Goal: Task Accomplishment & Management: Manage account settings

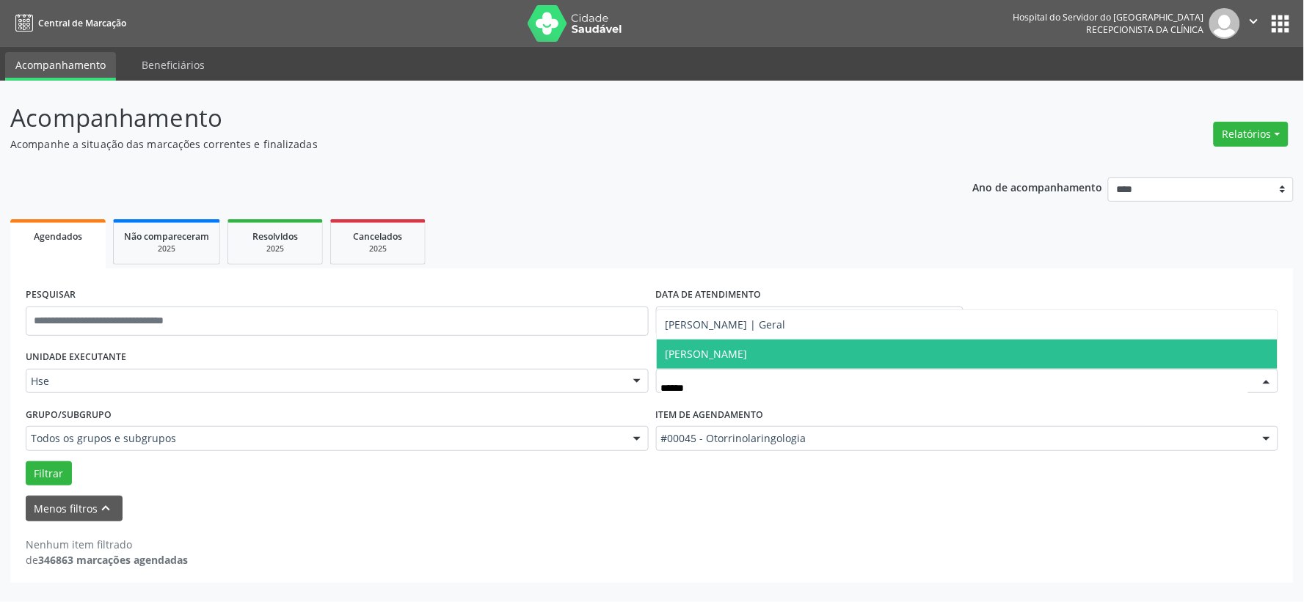
click at [745, 354] on span "[PERSON_NAME]" at bounding box center [707, 354] width 82 height 14
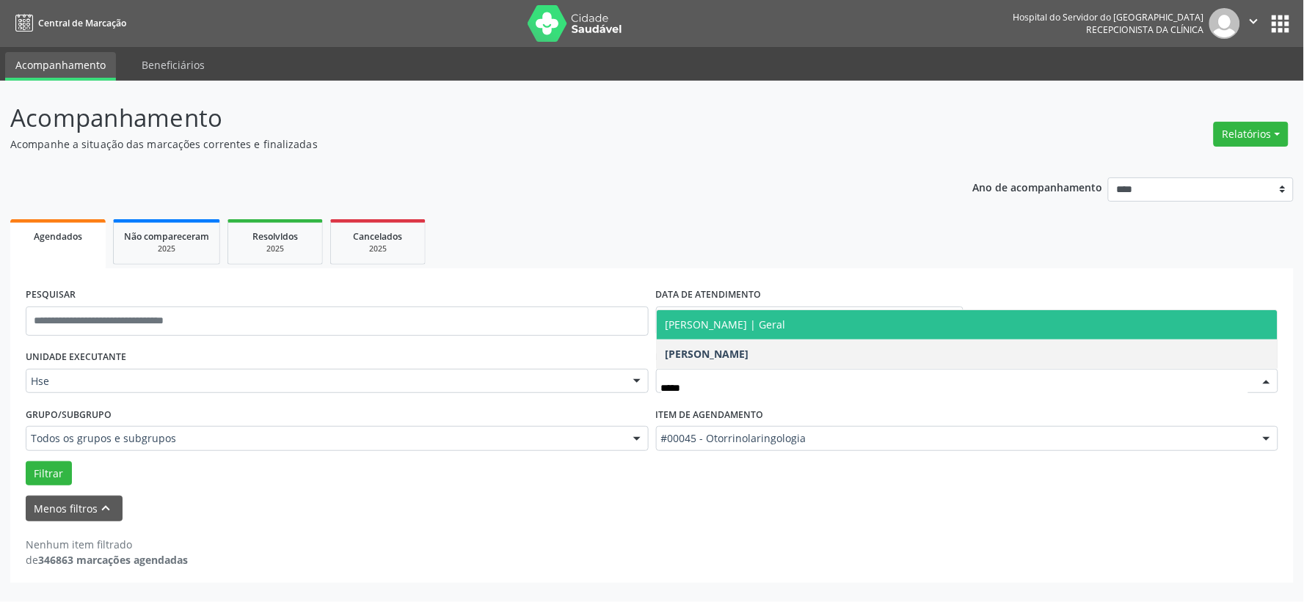
type input "******"
click at [738, 332] on span "[PERSON_NAME] | Geral" at bounding box center [967, 324] width 621 height 29
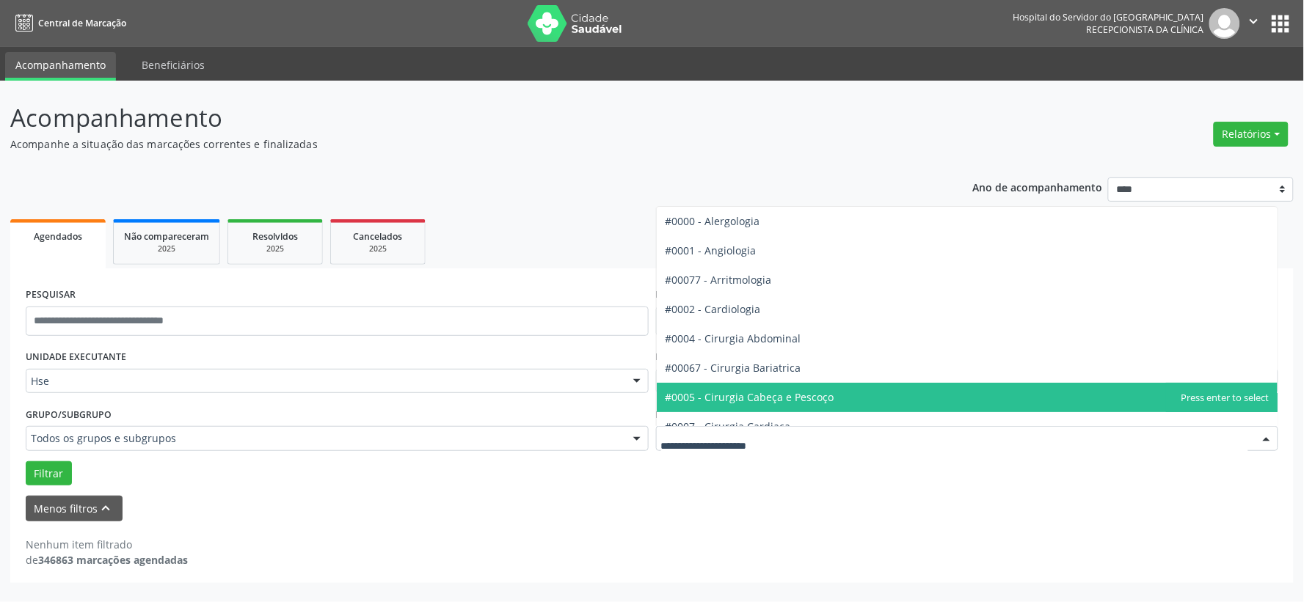
scroll to position [81, 0]
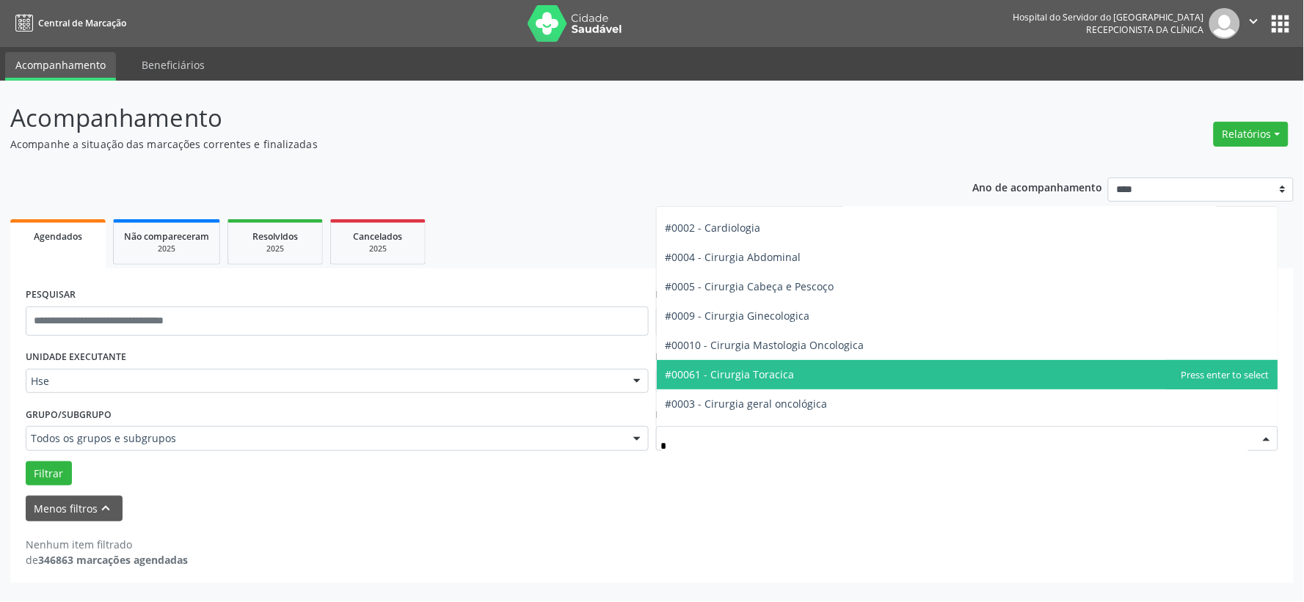
type input "**"
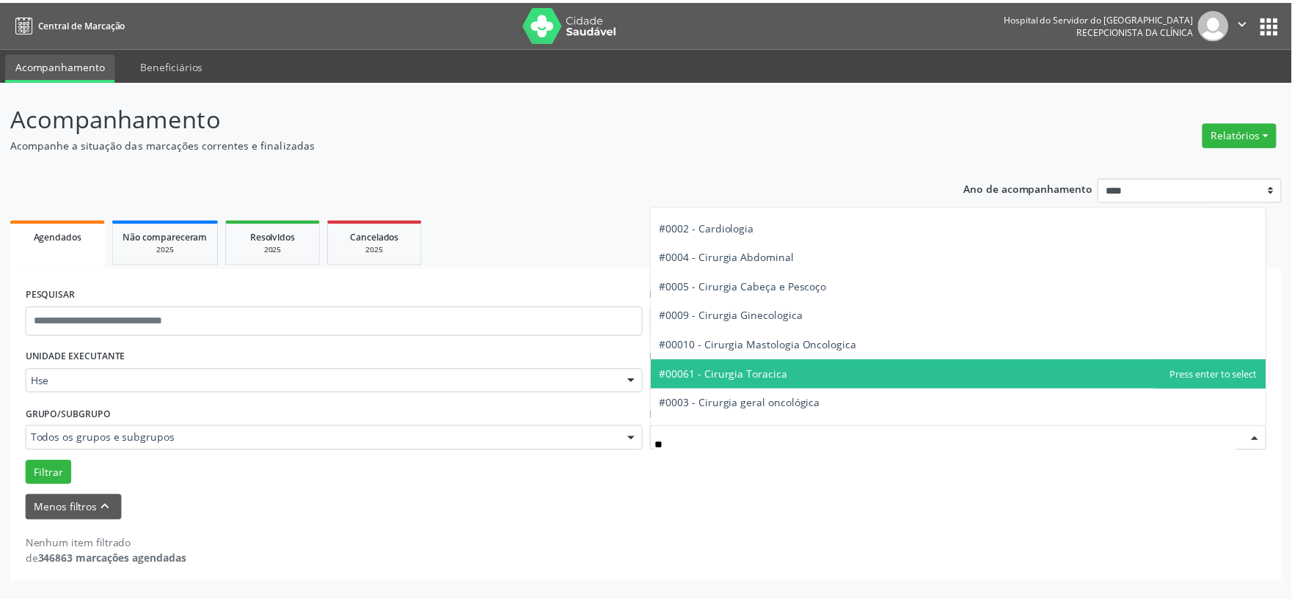
scroll to position [0, 0]
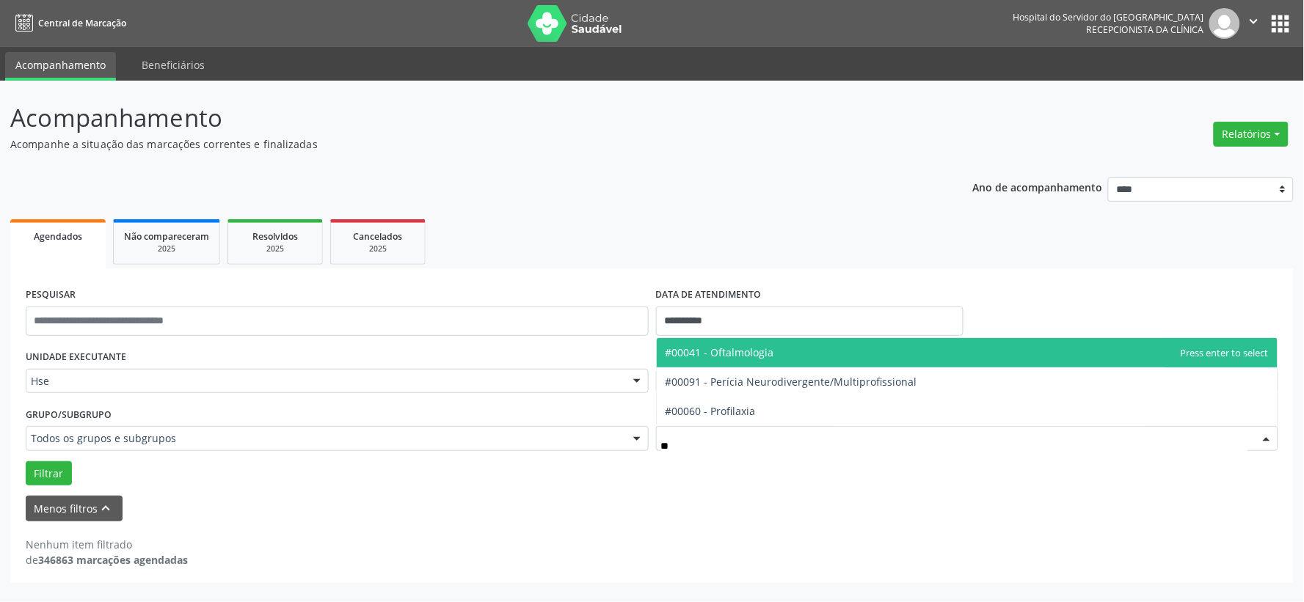
click at [756, 357] on span "#00041 - Oftalmologia" at bounding box center [720, 353] width 109 height 14
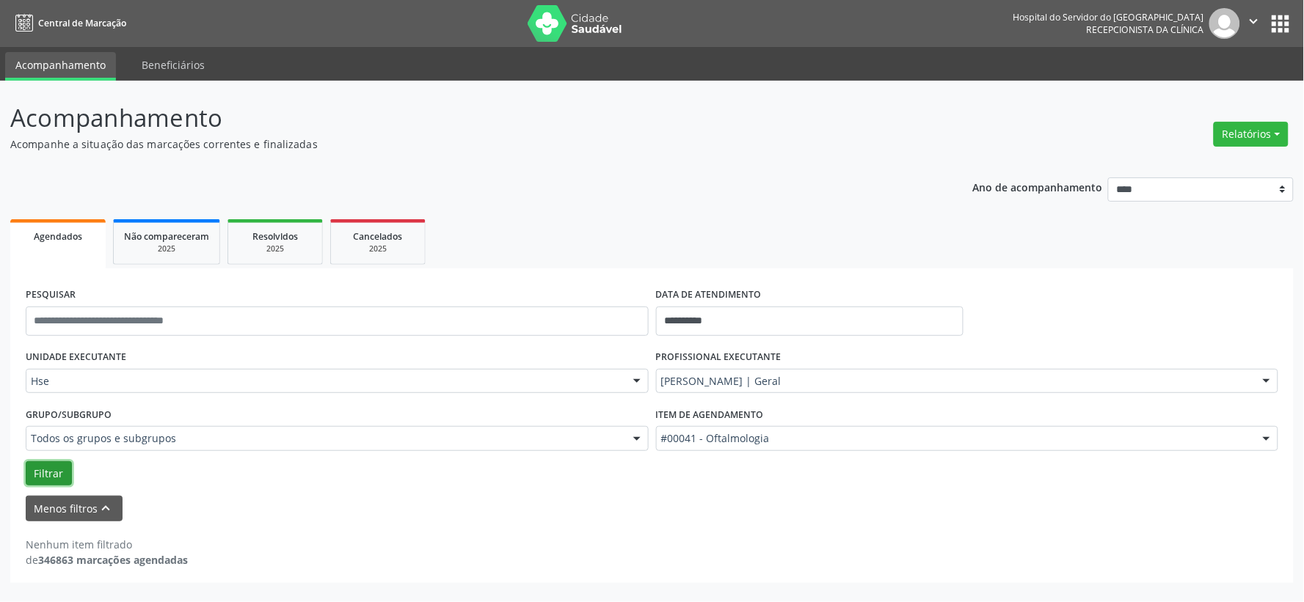
click at [52, 470] on button "Filtrar" at bounding box center [49, 474] width 46 height 25
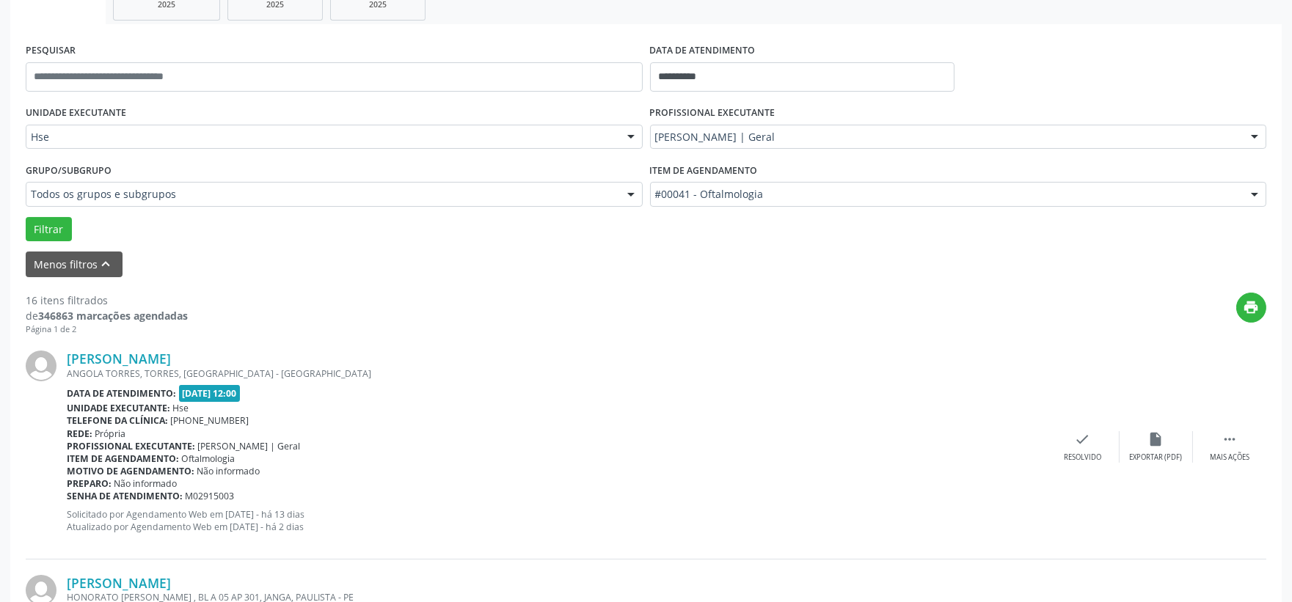
scroll to position [407, 0]
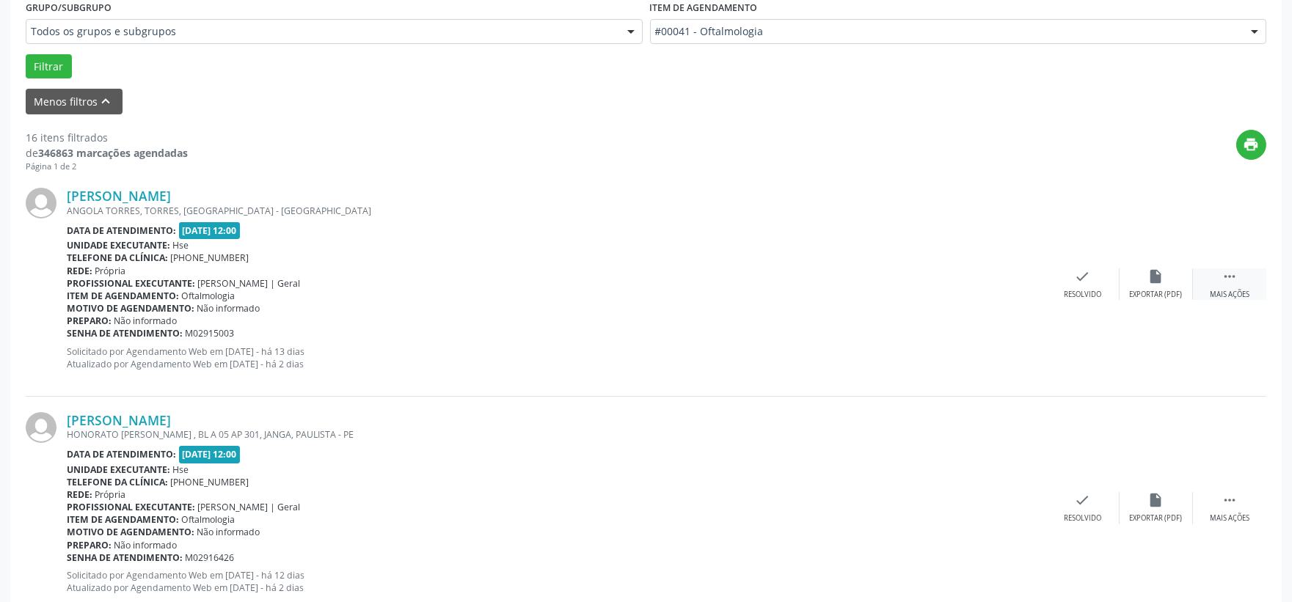
click at [1237, 269] on icon "" at bounding box center [1230, 277] width 16 height 16
click at [1137, 291] on div "Não compareceu" at bounding box center [1156, 295] width 62 height 10
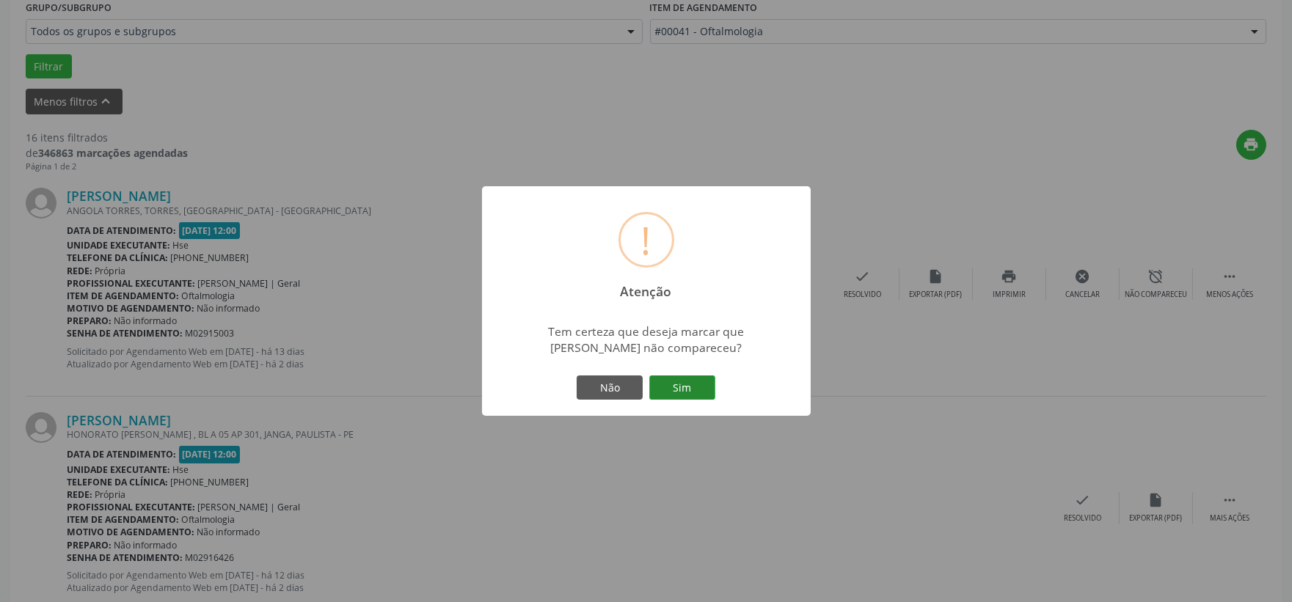
click at [702, 383] on button "Sim" at bounding box center [682, 388] width 66 height 25
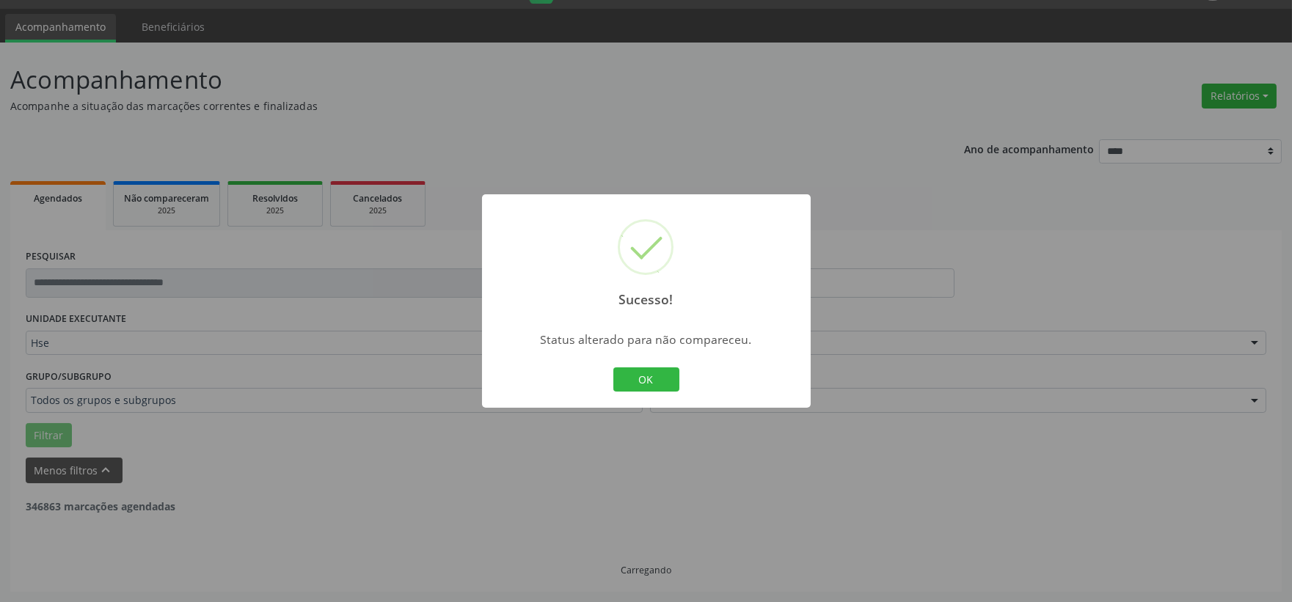
scroll to position [37, 0]
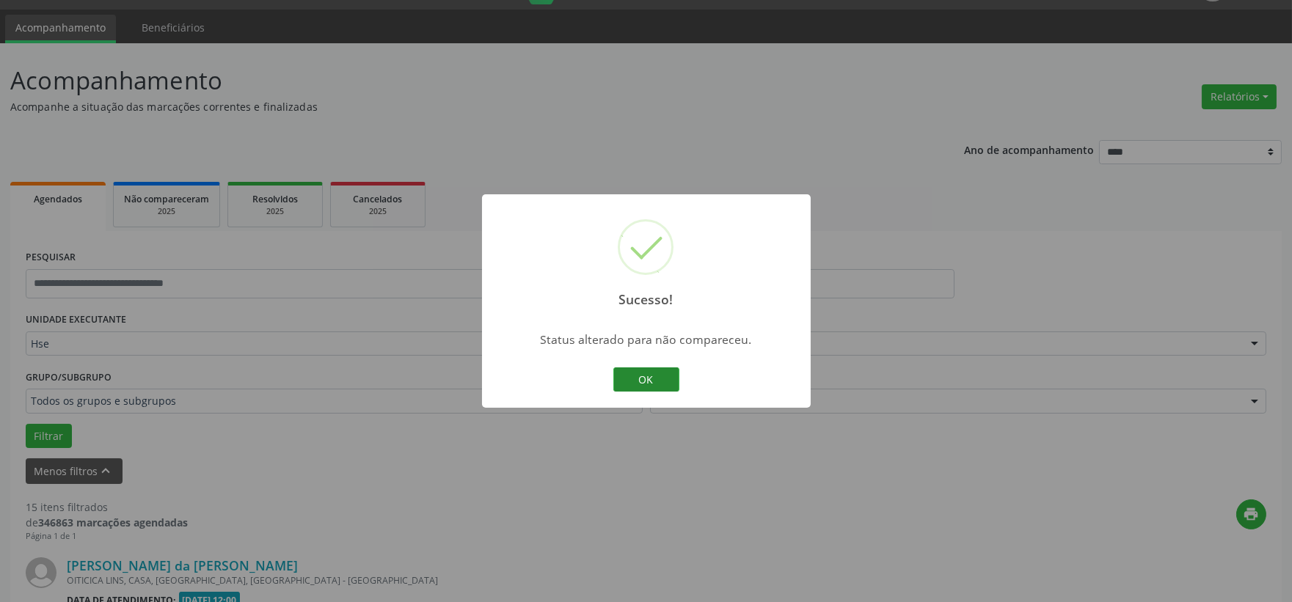
drag, startPoint x: 631, startPoint y: 365, endPoint x: 644, endPoint y: 384, distance: 23.2
click at [633, 371] on div "Sucesso! × Status alterado para não compareceu. OK Cancel" at bounding box center [646, 301] width 329 height 214
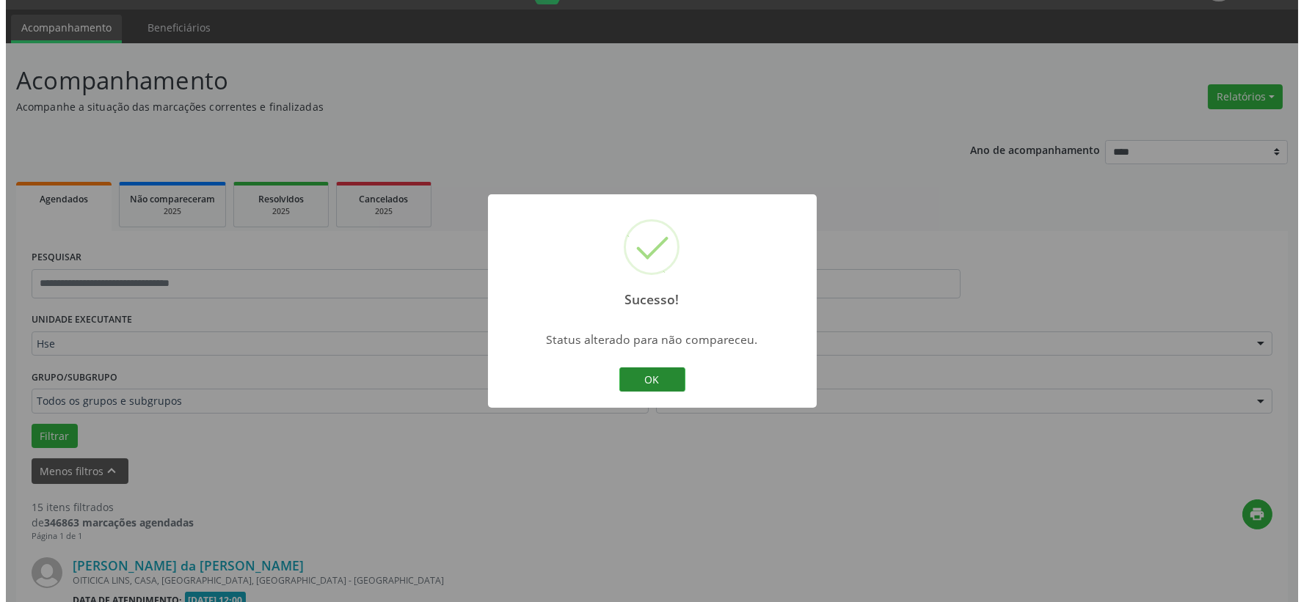
scroll to position [407, 0]
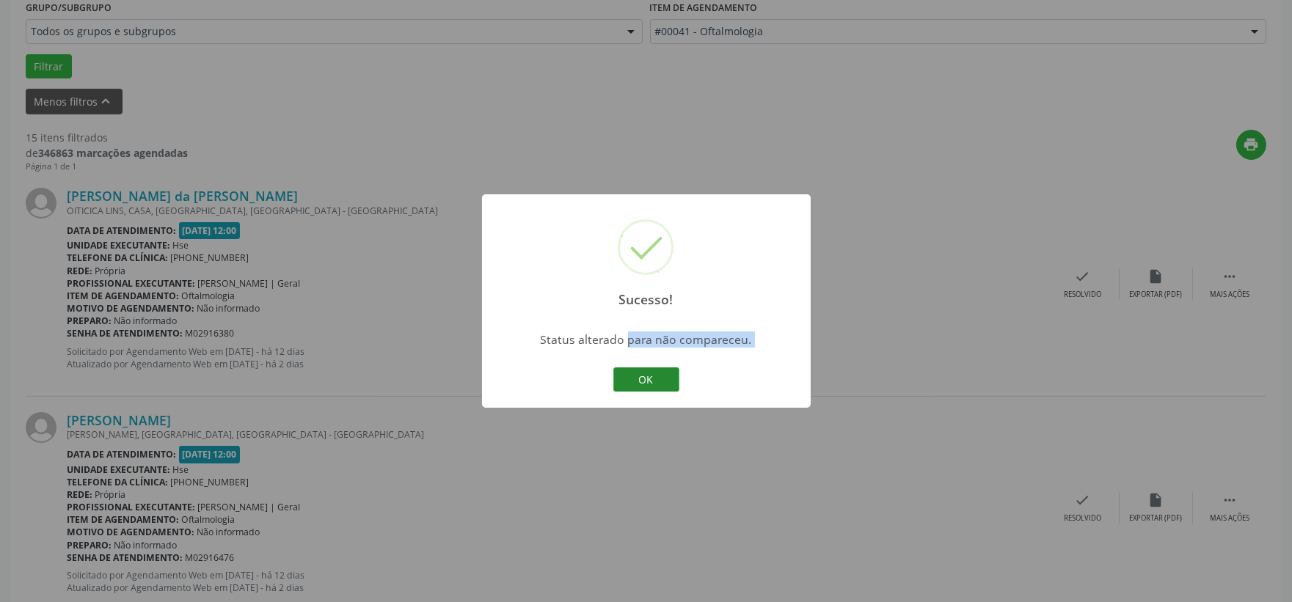
click at [644, 384] on button "OK" at bounding box center [646, 380] width 66 height 25
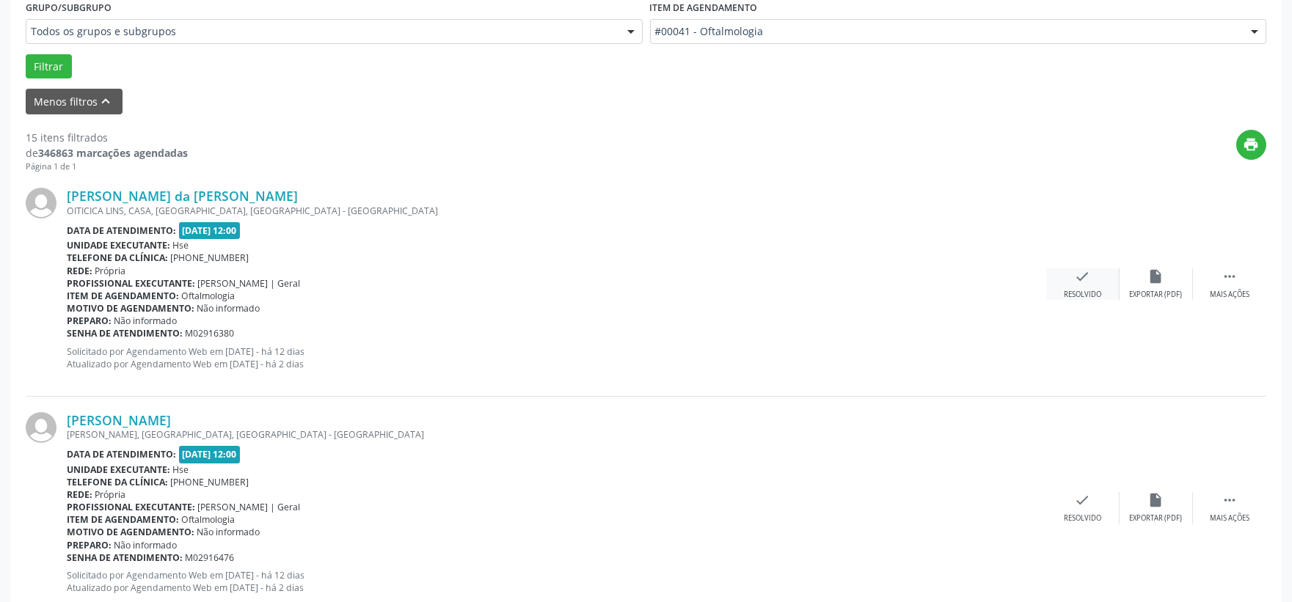
click at [1070, 279] on div "check Resolvido" at bounding box center [1082, 285] width 73 height 32
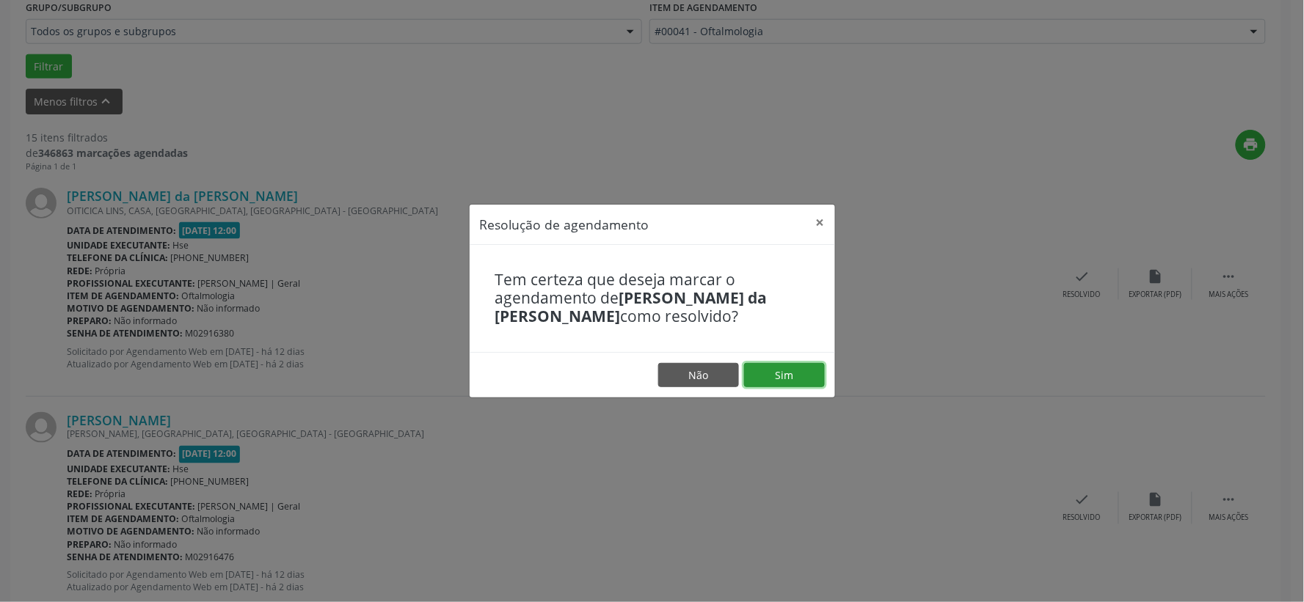
click at [806, 379] on button "Sim" at bounding box center [784, 375] width 81 height 25
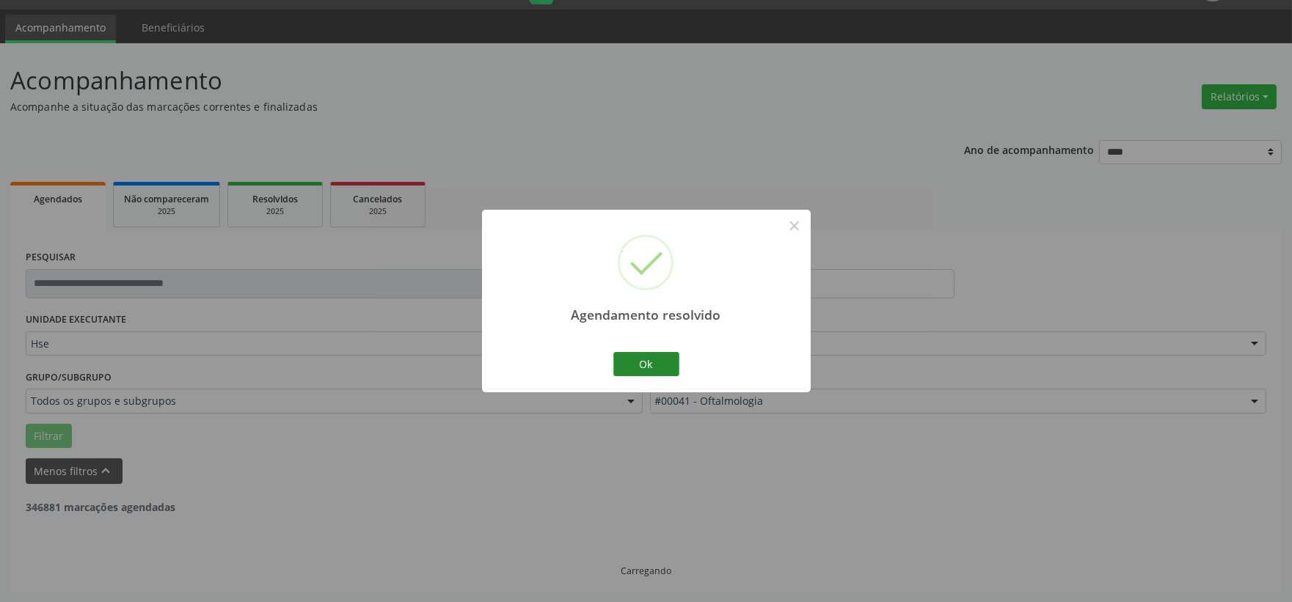
click at [618, 376] on button "Ok" at bounding box center [646, 364] width 66 height 25
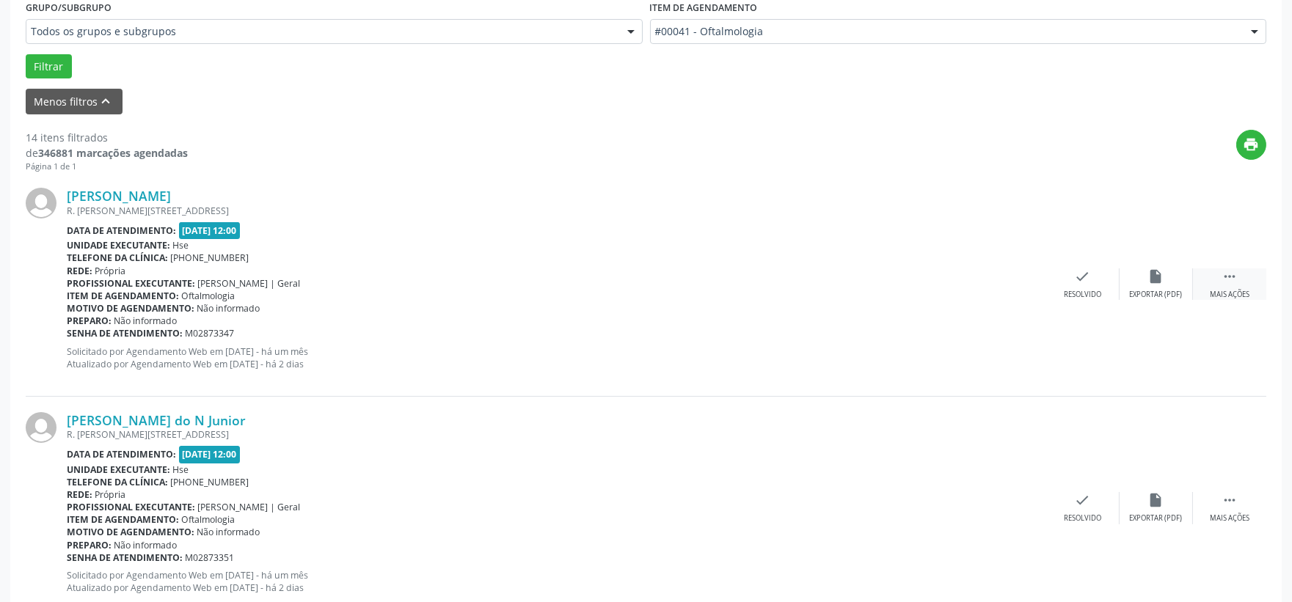
click at [1247, 292] on div "Mais ações" at bounding box center [1230, 295] width 40 height 10
click at [1145, 291] on div "Não compareceu" at bounding box center [1156, 295] width 62 height 10
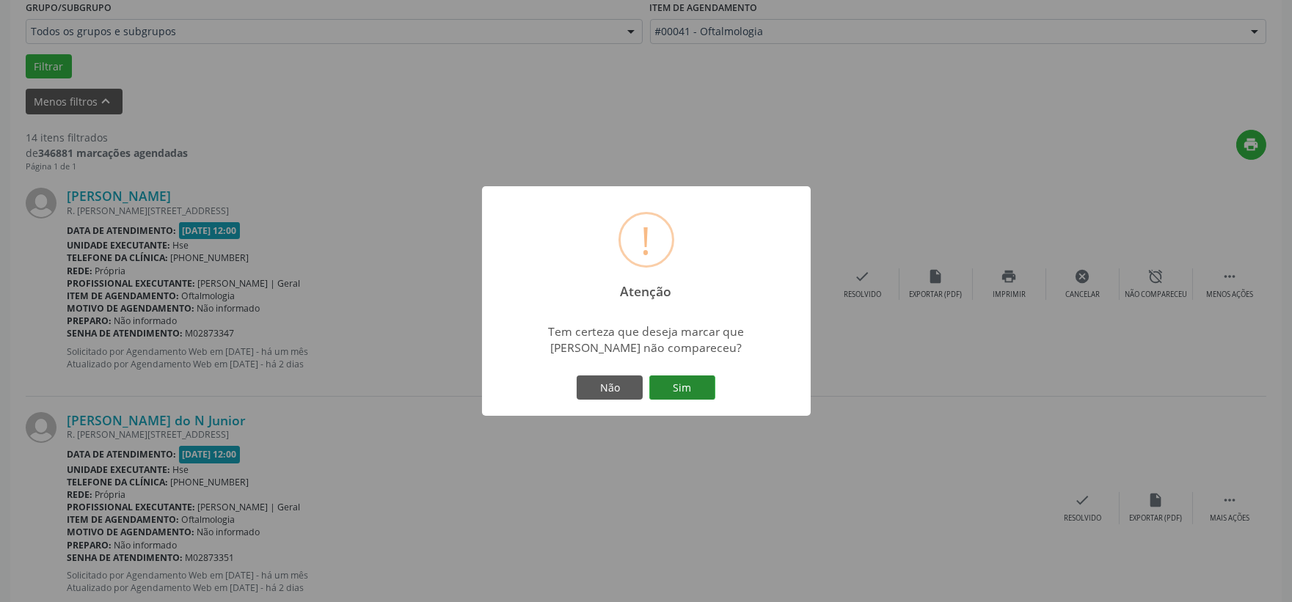
click at [680, 401] on button "Sim" at bounding box center [682, 388] width 66 height 25
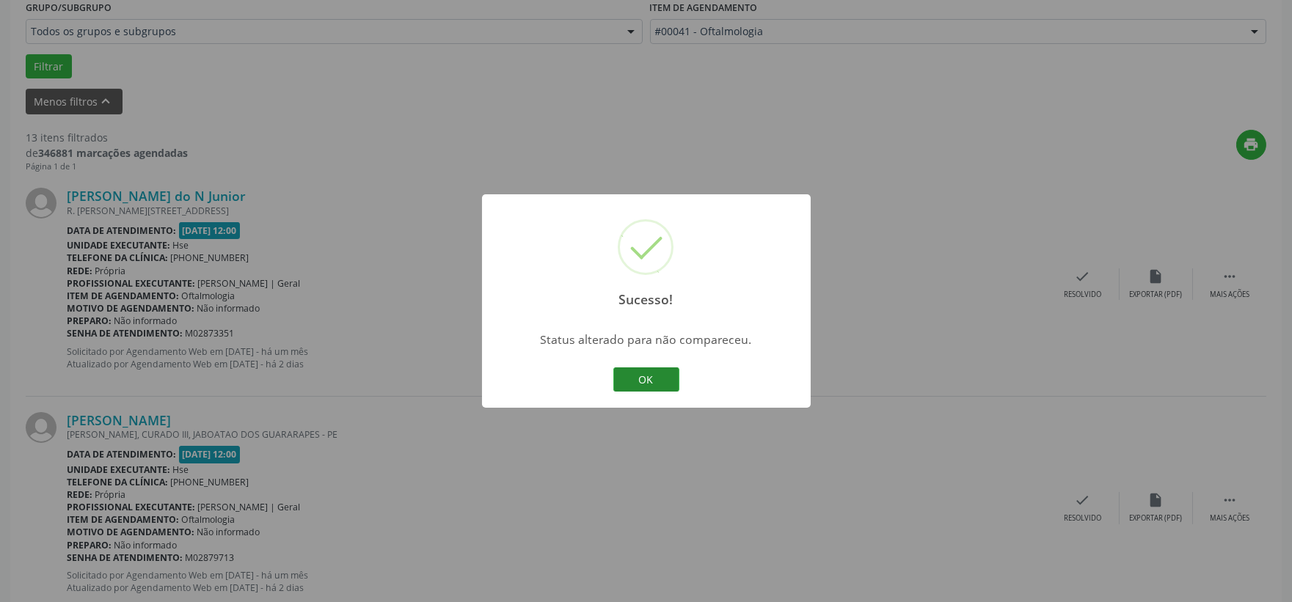
click at [662, 371] on button "OK" at bounding box center [646, 380] width 66 height 25
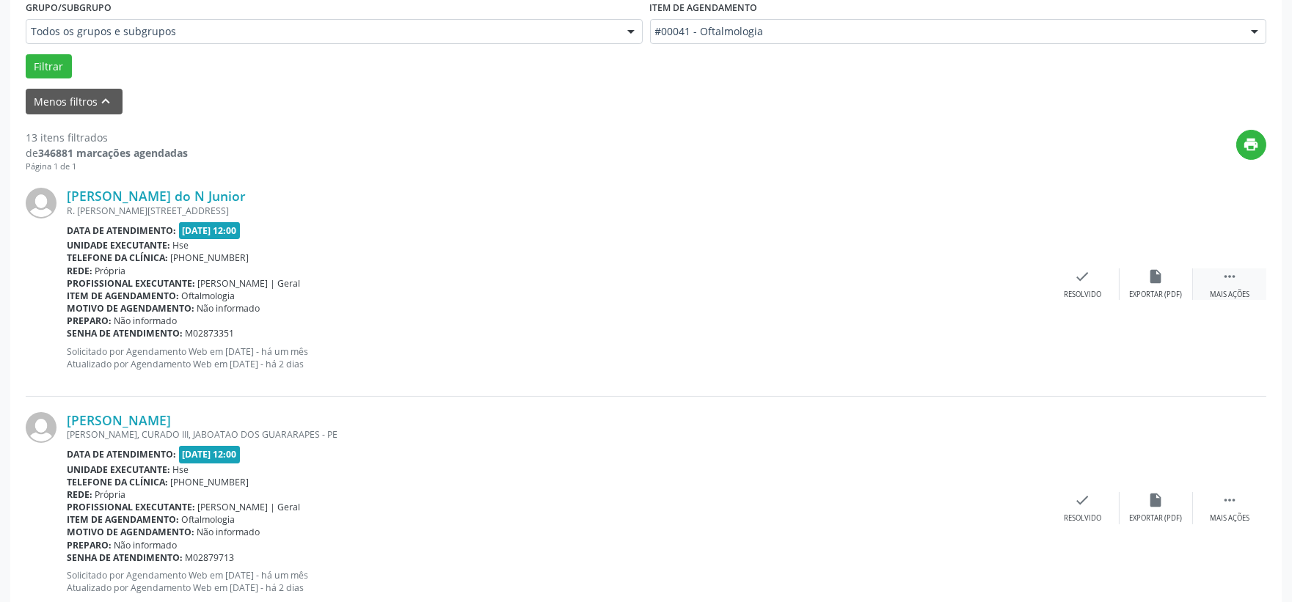
click at [1244, 291] on div "Mais ações" at bounding box center [1230, 295] width 40 height 10
click at [1169, 279] on div "alarm_off Não compareceu" at bounding box center [1156, 285] width 73 height 32
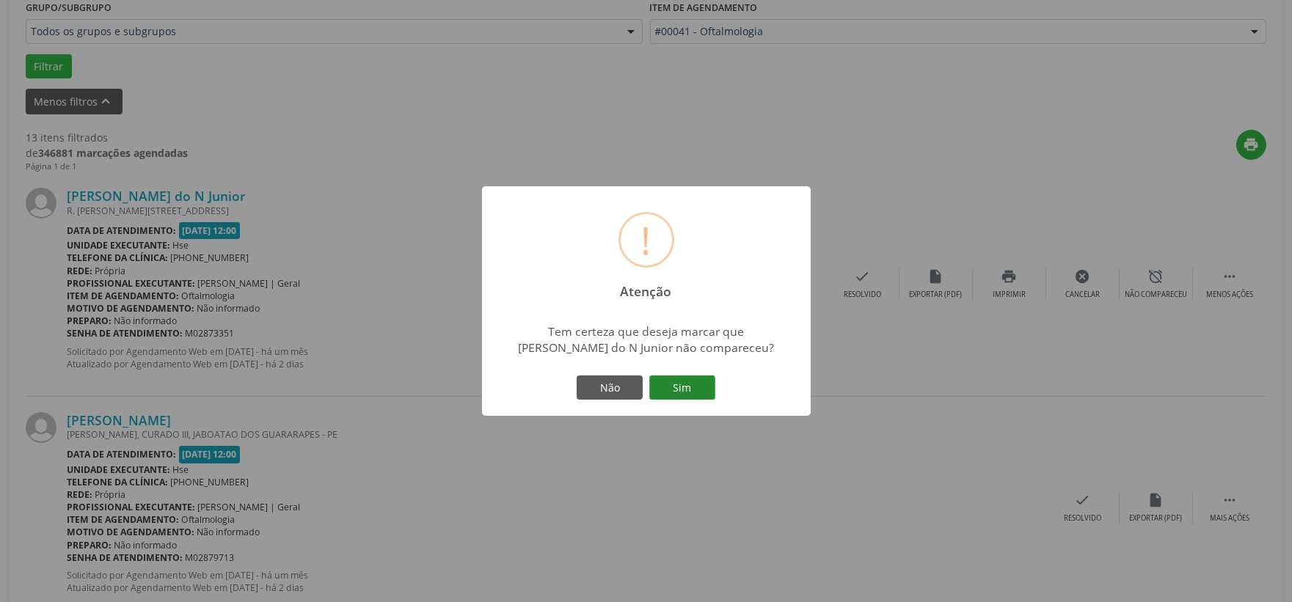
click at [673, 390] on button "Sim" at bounding box center [682, 388] width 66 height 25
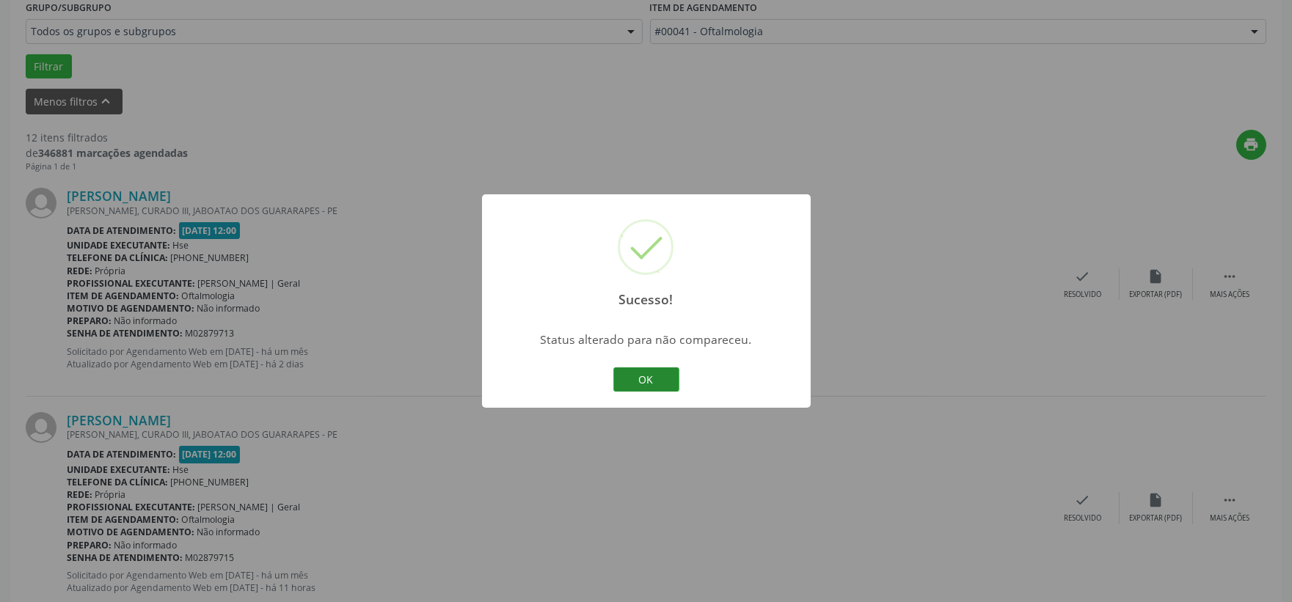
click at [644, 386] on button "OK" at bounding box center [646, 380] width 66 height 25
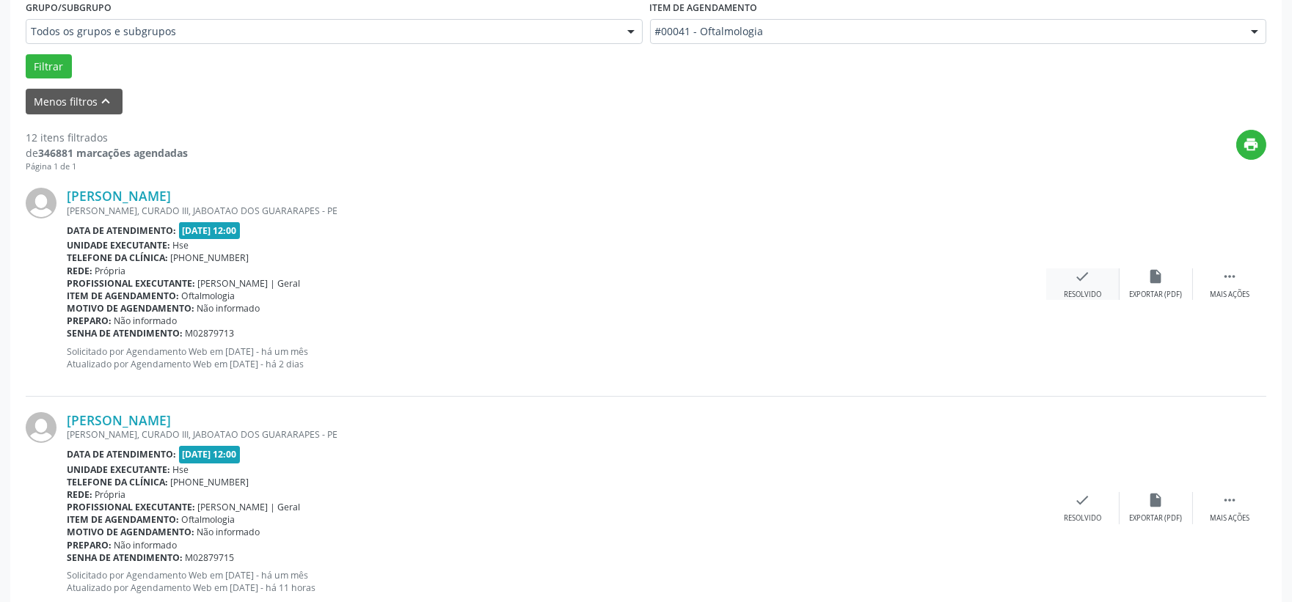
click at [1083, 296] on div "Resolvido" at bounding box center [1082, 295] width 37 height 10
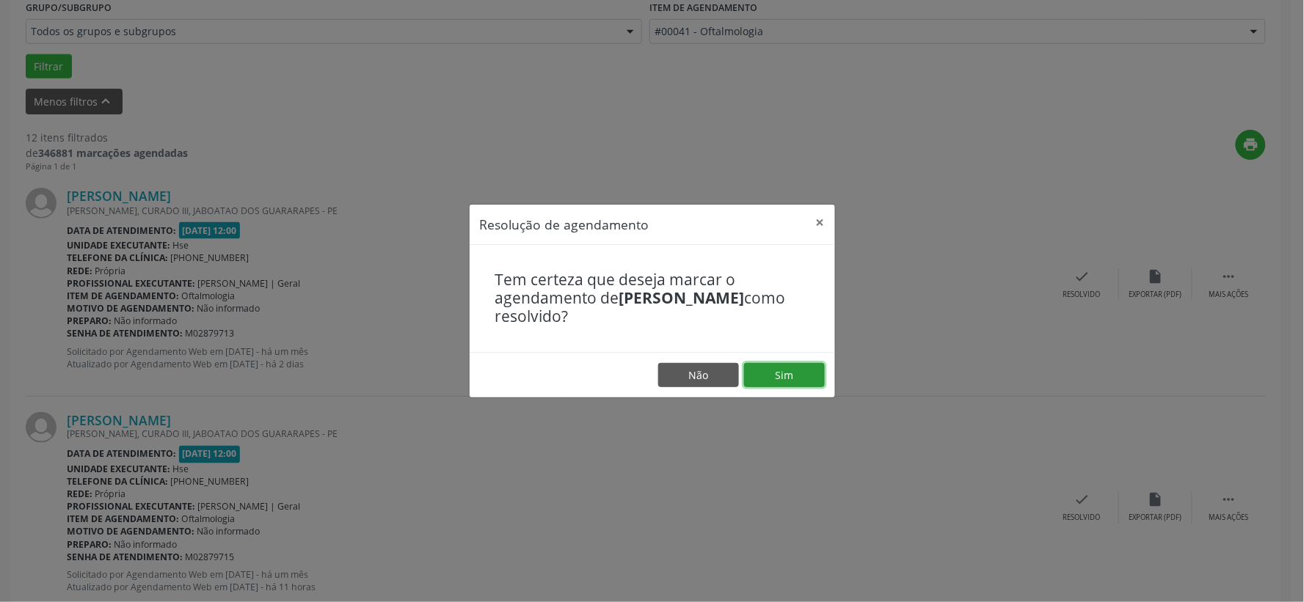
click at [787, 378] on button "Sim" at bounding box center [784, 375] width 81 height 25
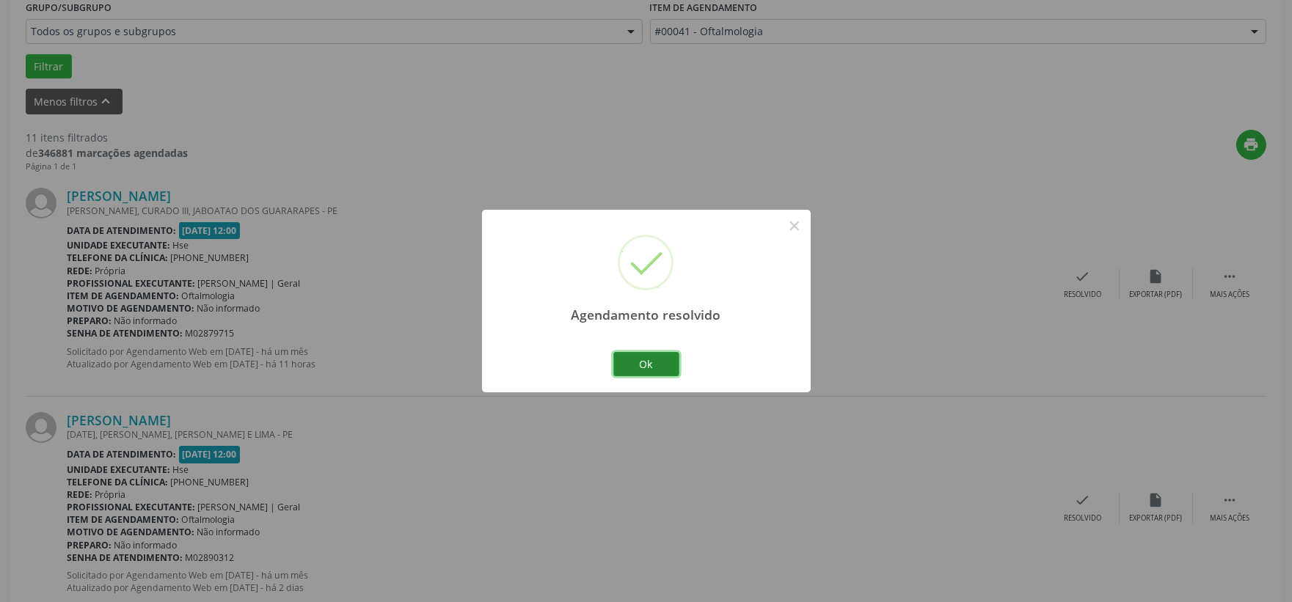
click at [641, 354] on button "Ok" at bounding box center [646, 364] width 66 height 25
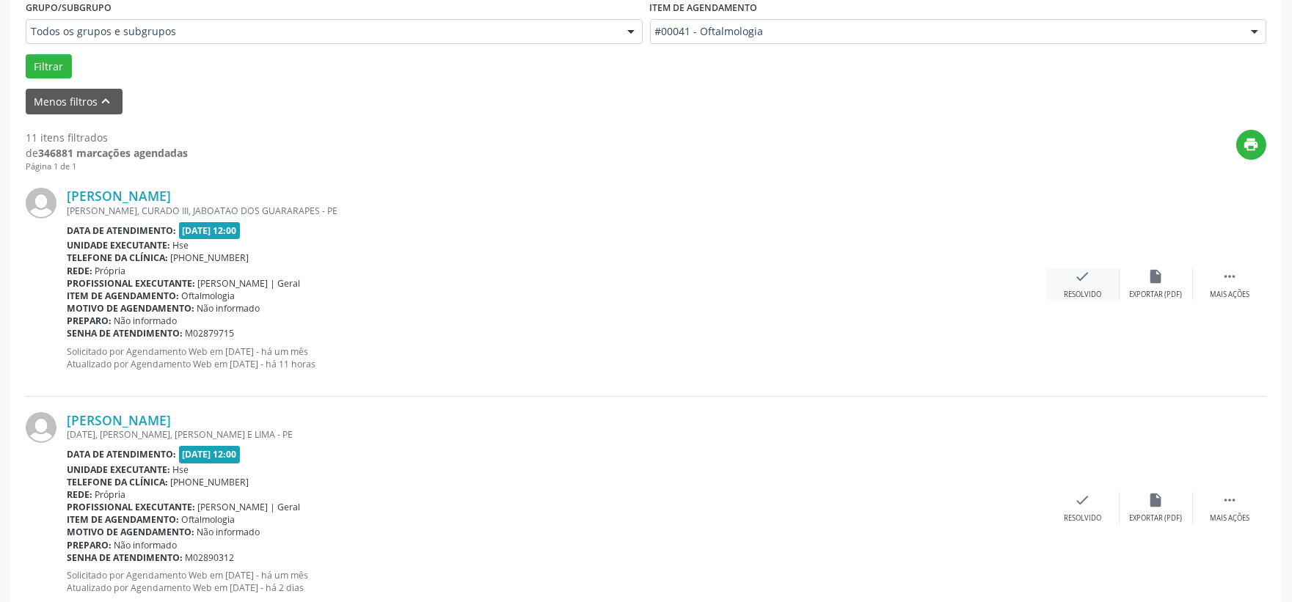
click at [1068, 290] on div "Resolvido" at bounding box center [1082, 295] width 37 height 10
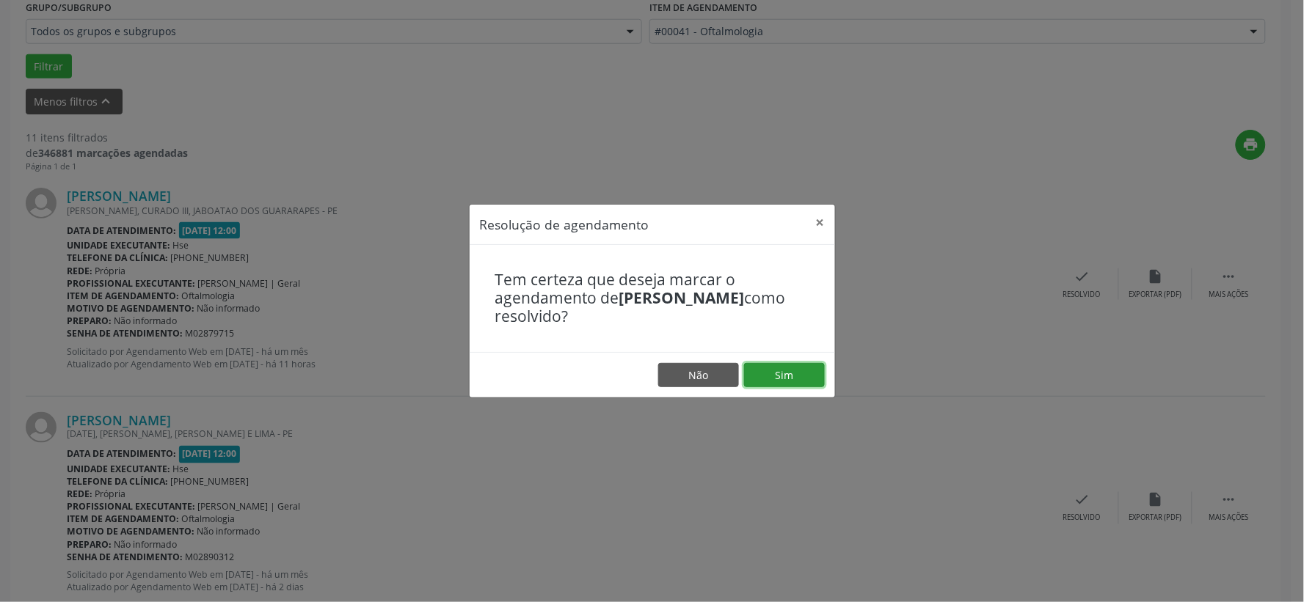
click at [807, 365] on button "Sim" at bounding box center [784, 375] width 81 height 25
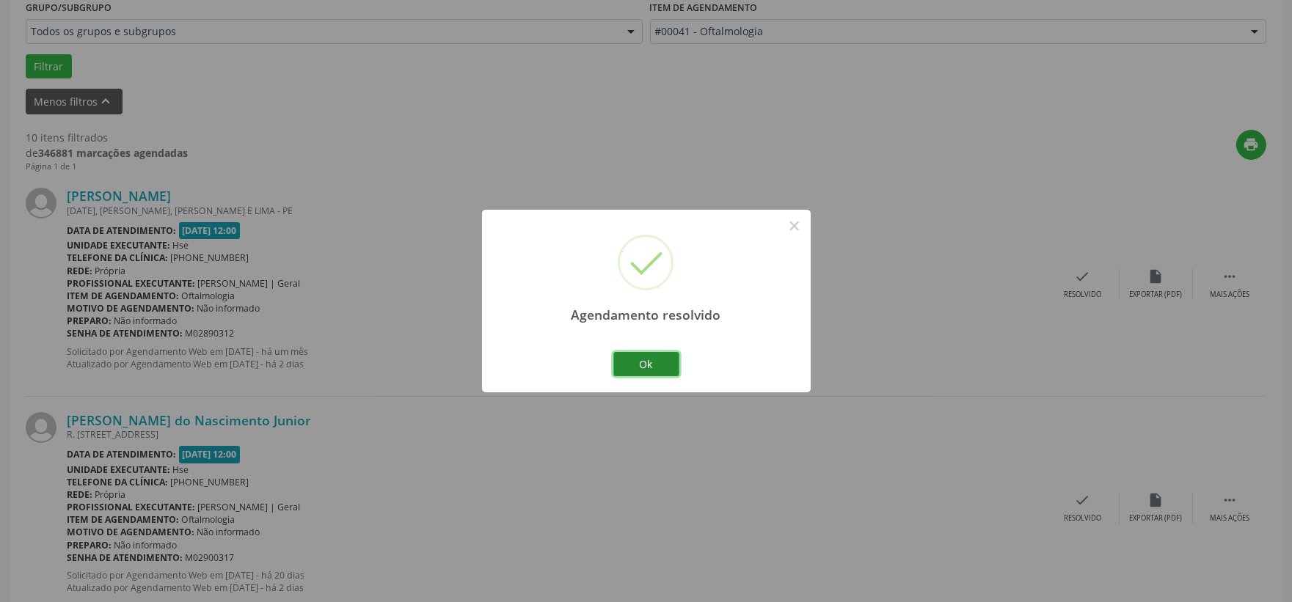
click at [665, 367] on button "Ok" at bounding box center [646, 364] width 66 height 25
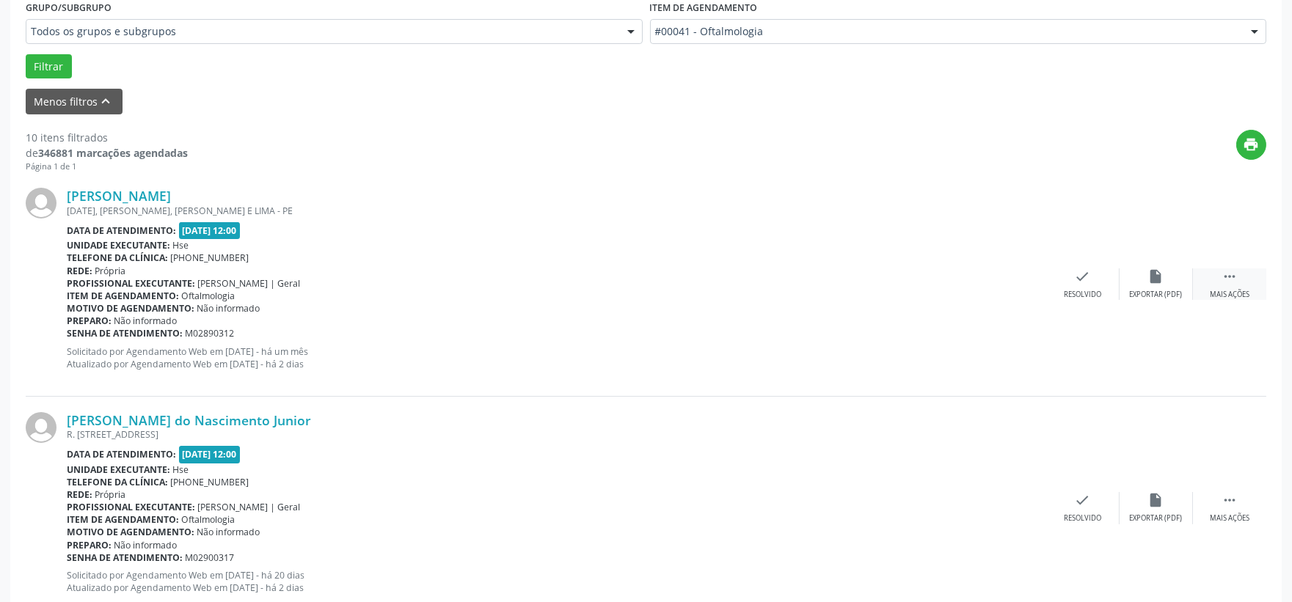
click at [1243, 277] on div " Mais ações" at bounding box center [1229, 285] width 73 height 32
click at [1163, 283] on icon "alarm_off" at bounding box center [1156, 277] width 16 height 16
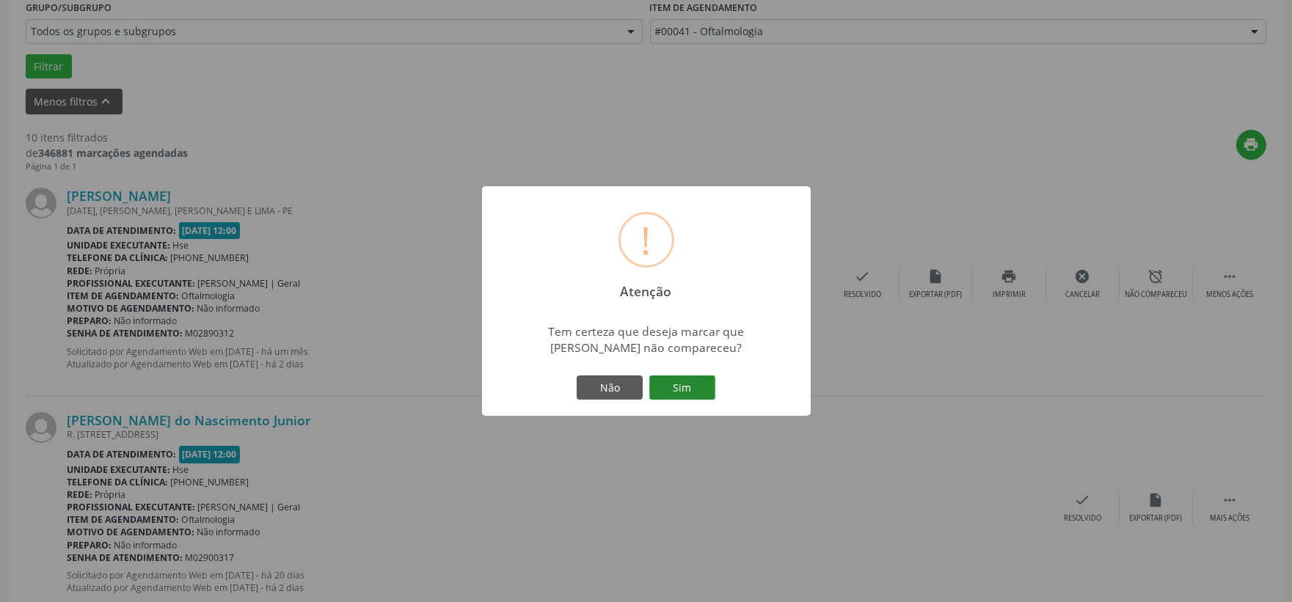
click at [703, 379] on button "Sim" at bounding box center [682, 388] width 66 height 25
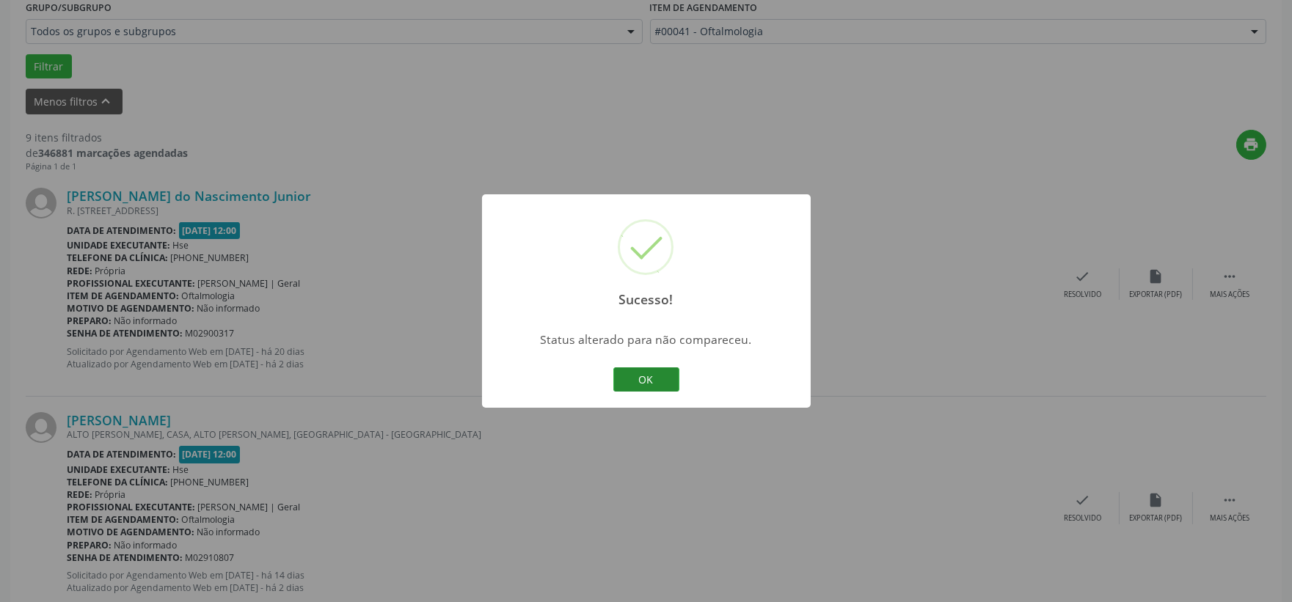
click at [656, 376] on button "OK" at bounding box center [646, 380] width 66 height 25
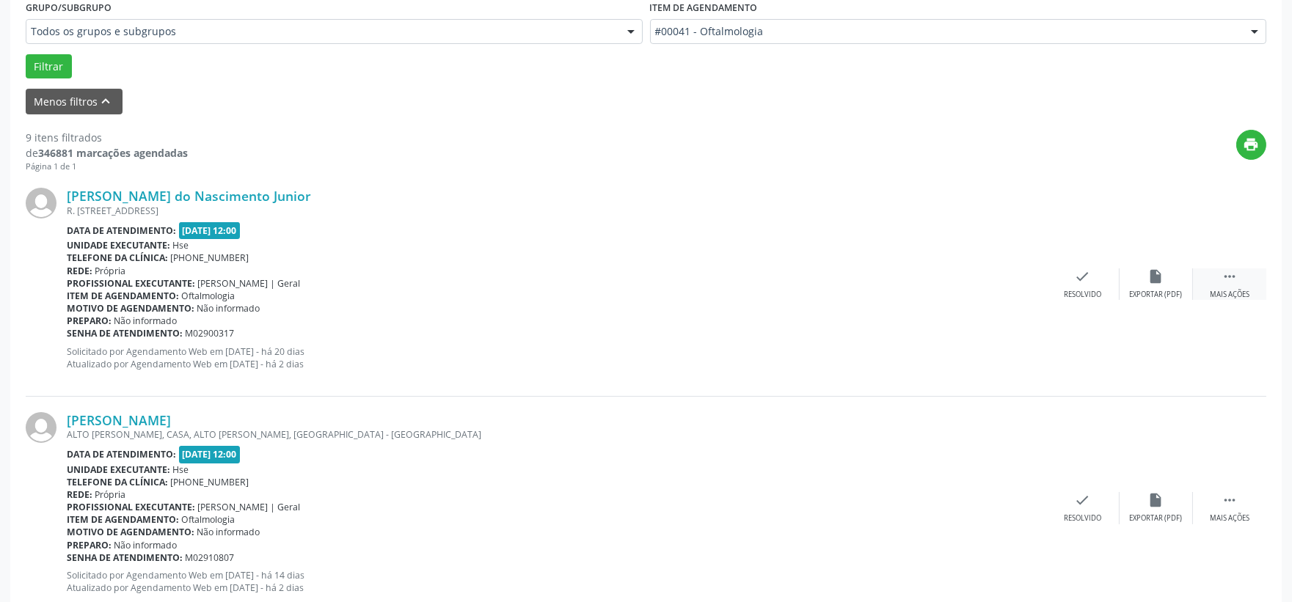
click at [1242, 297] on div "Mais ações" at bounding box center [1230, 295] width 40 height 10
click at [1193, 282] on div " Menos ações" at bounding box center [1229, 285] width 73 height 32
click at [1233, 282] on icon "" at bounding box center [1230, 277] width 16 height 16
click at [1151, 286] on div "alarm_off Não compareceu" at bounding box center [1156, 285] width 73 height 32
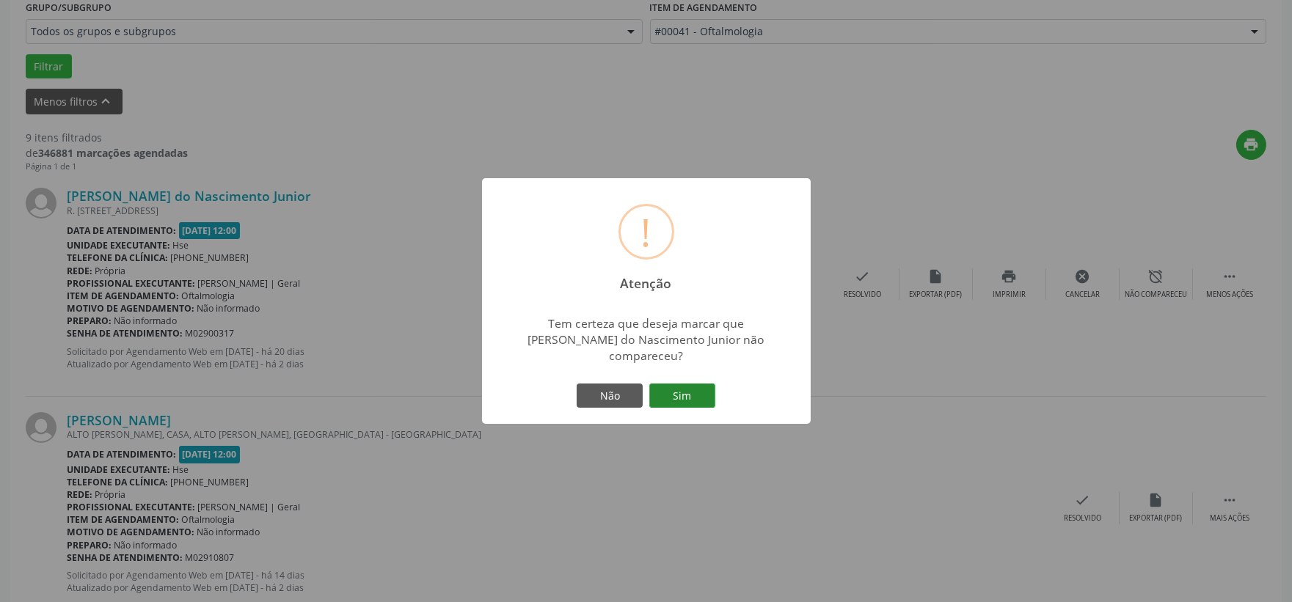
click at [664, 389] on button "Sim" at bounding box center [682, 396] width 66 height 25
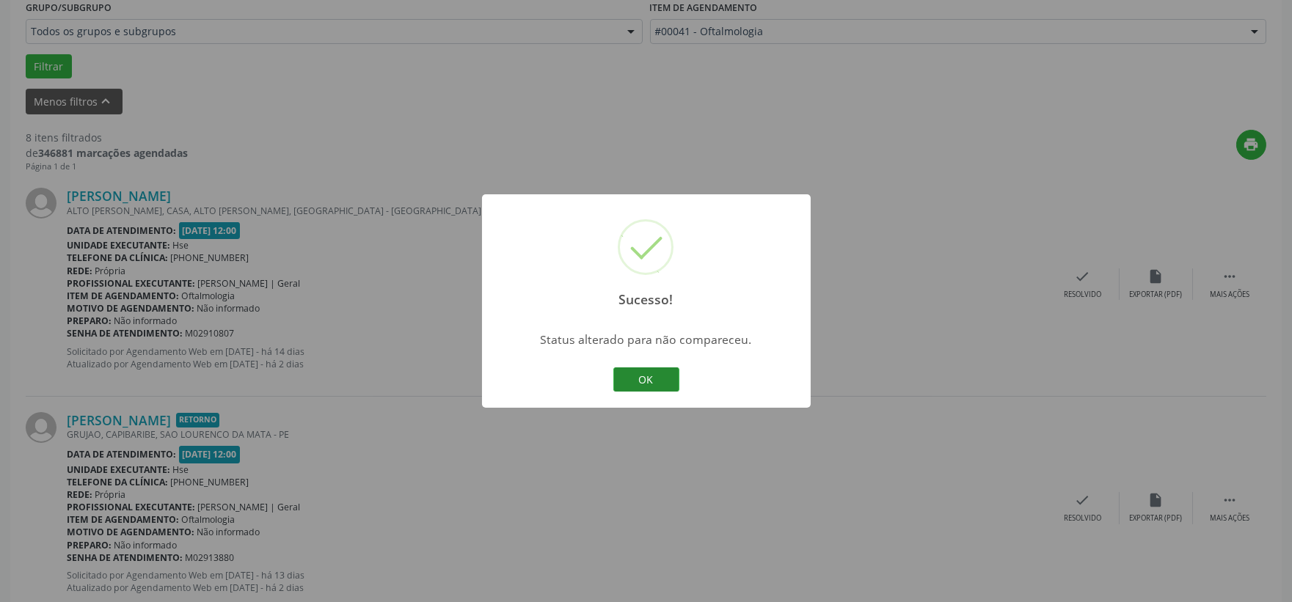
click at [650, 382] on button "OK" at bounding box center [646, 380] width 66 height 25
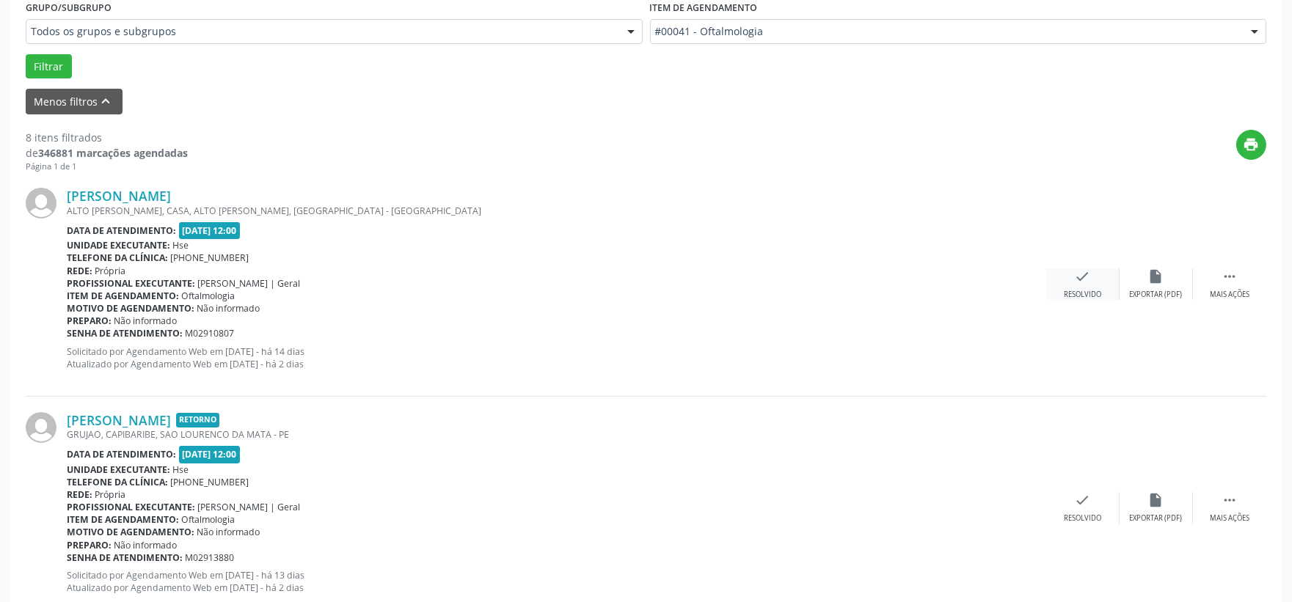
click at [1083, 291] on div "Resolvido" at bounding box center [1082, 295] width 37 height 10
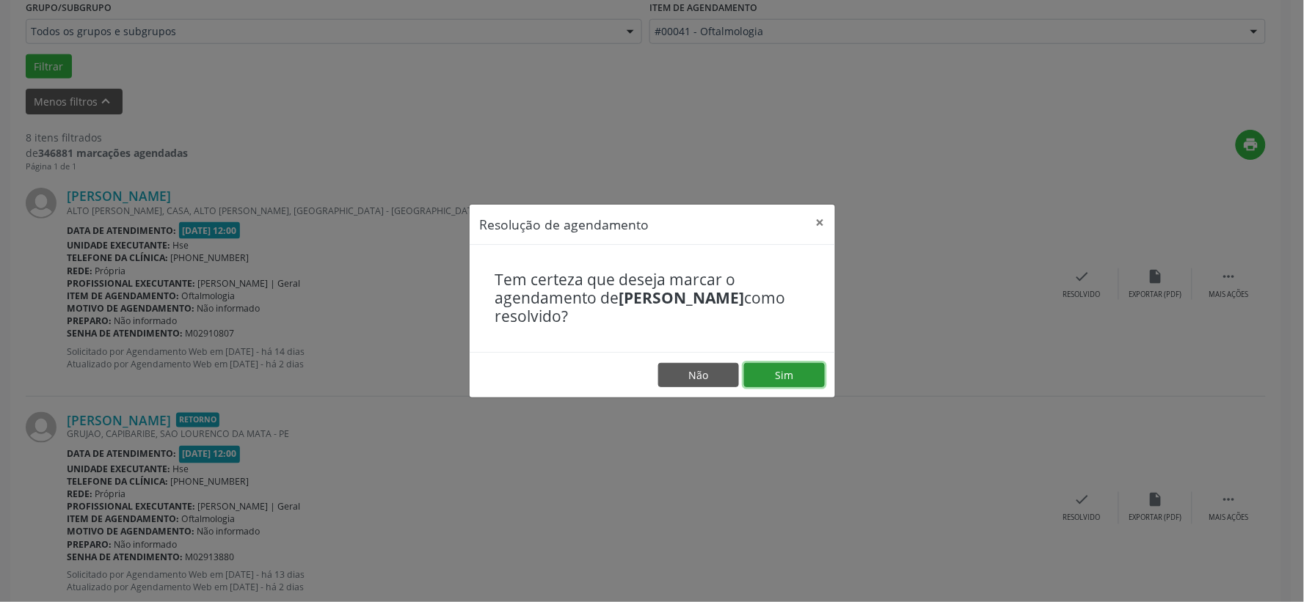
click at [789, 369] on button "Sim" at bounding box center [784, 375] width 81 height 25
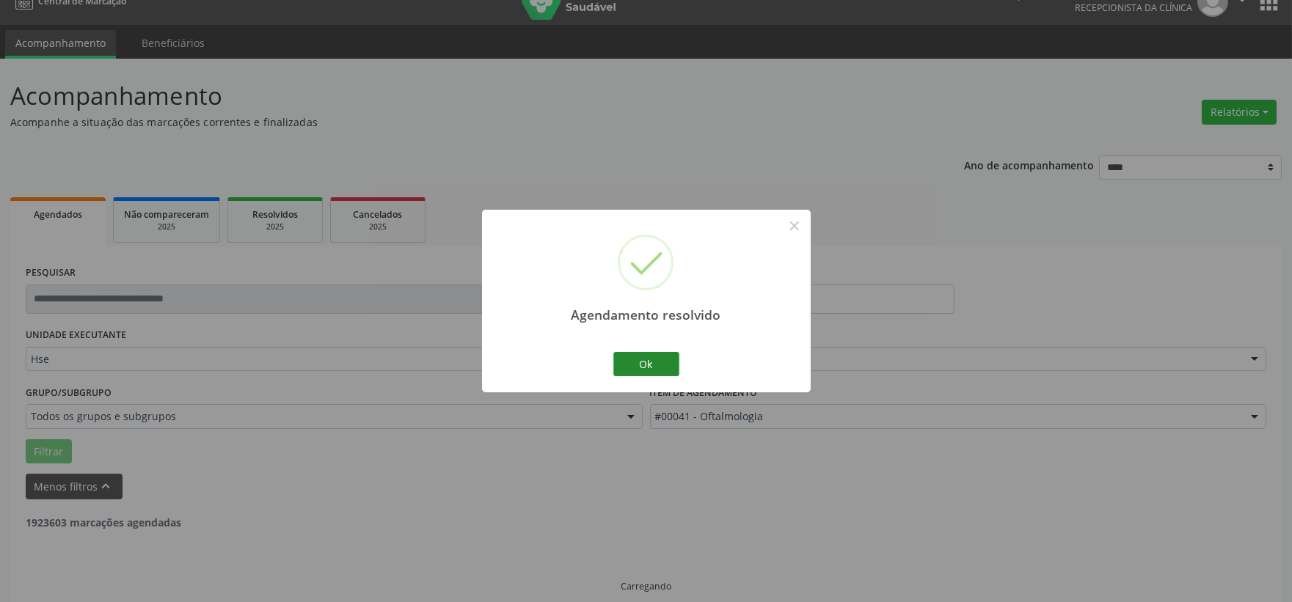
scroll to position [37, 0]
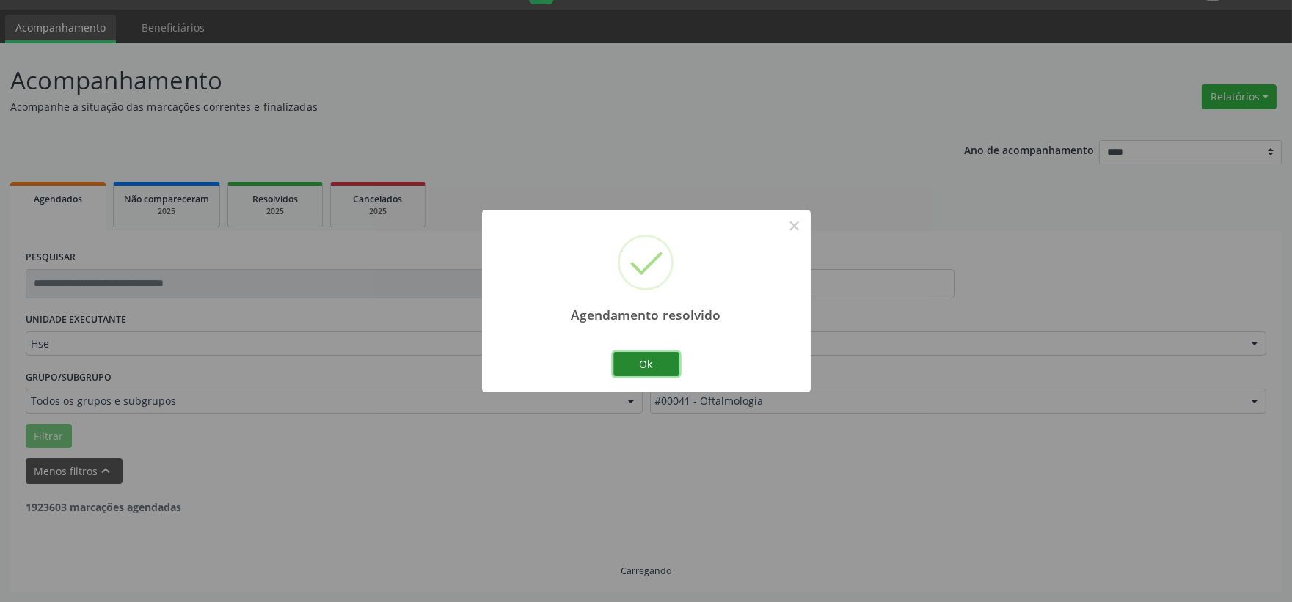
click at [657, 371] on button "Ok" at bounding box center [646, 364] width 66 height 25
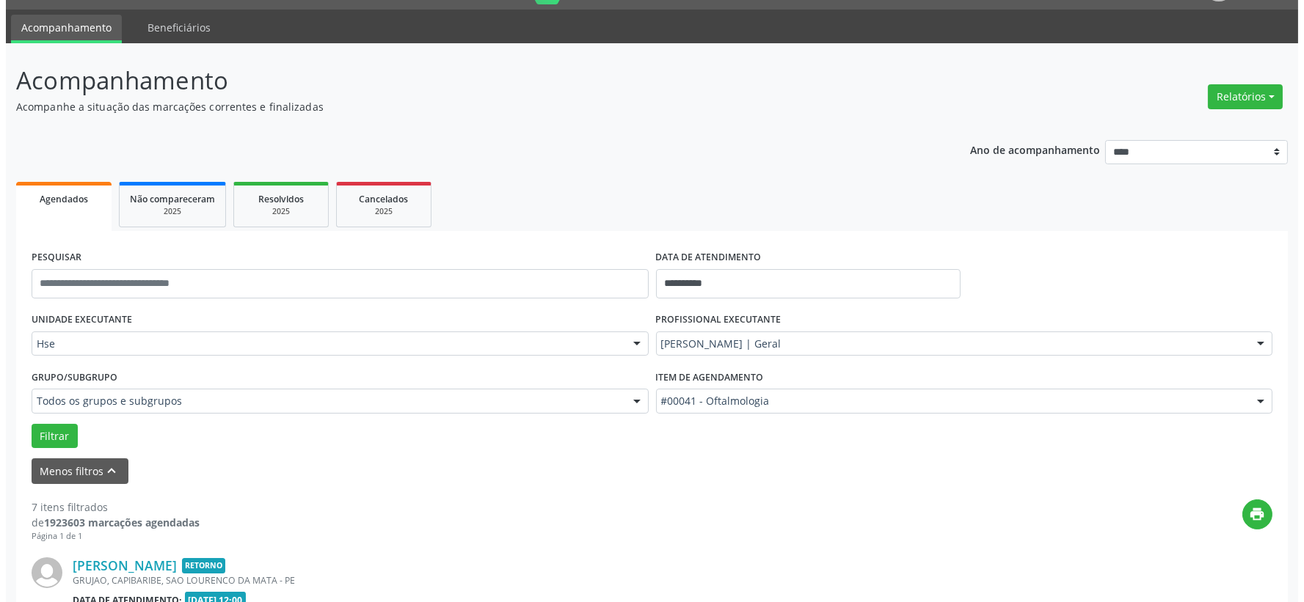
scroll to position [200, 0]
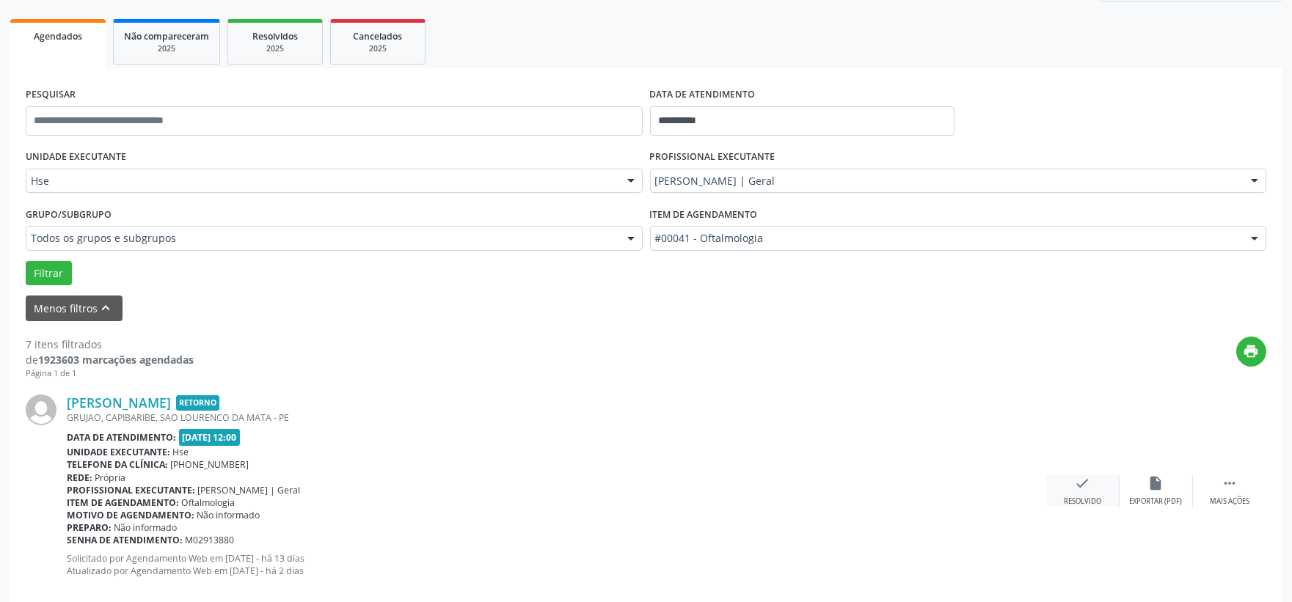
click at [1081, 477] on icon "check" at bounding box center [1083, 483] width 16 height 16
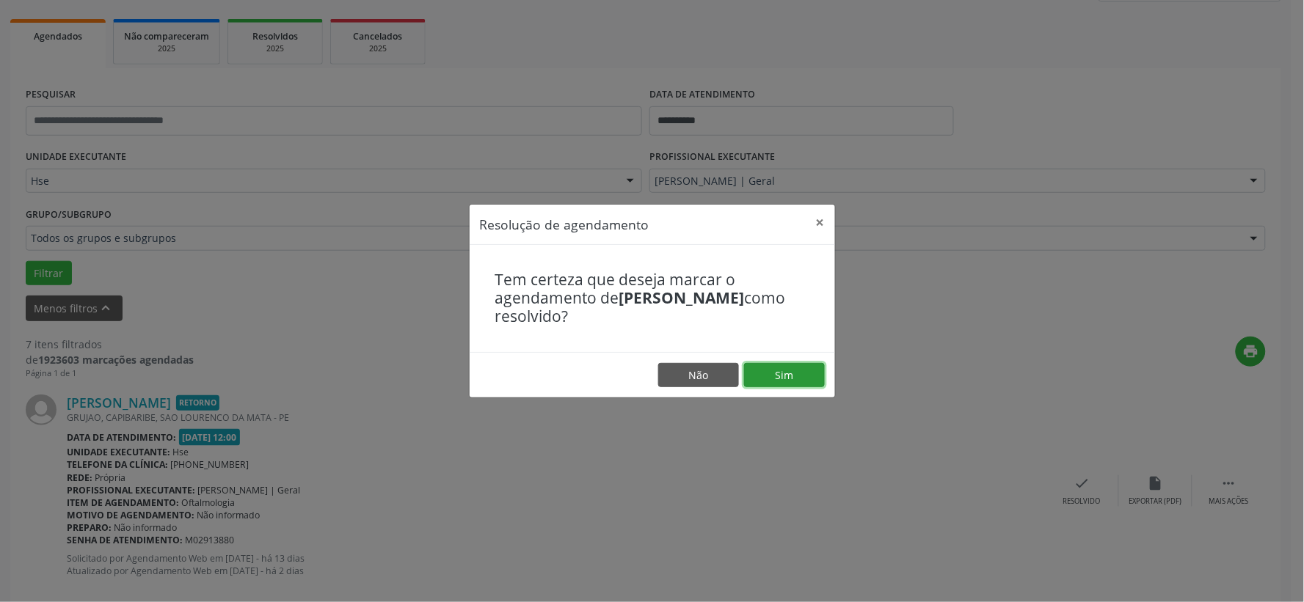
click at [793, 376] on button "Sim" at bounding box center [784, 375] width 81 height 25
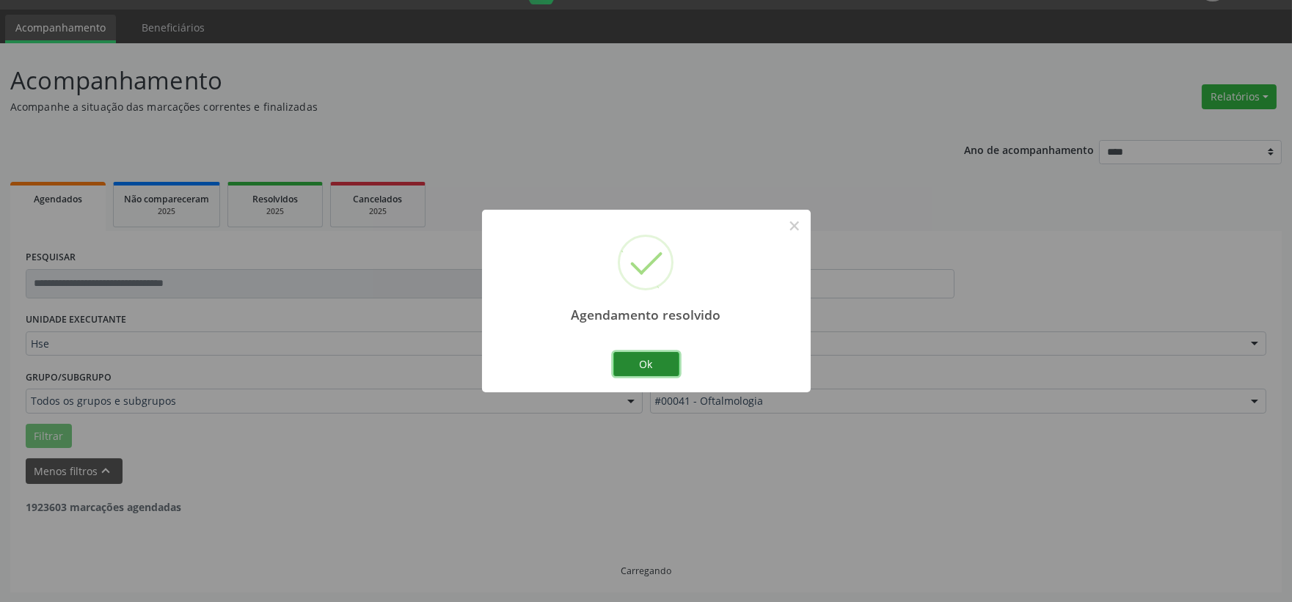
click at [663, 374] on button "Ok" at bounding box center [646, 364] width 66 height 25
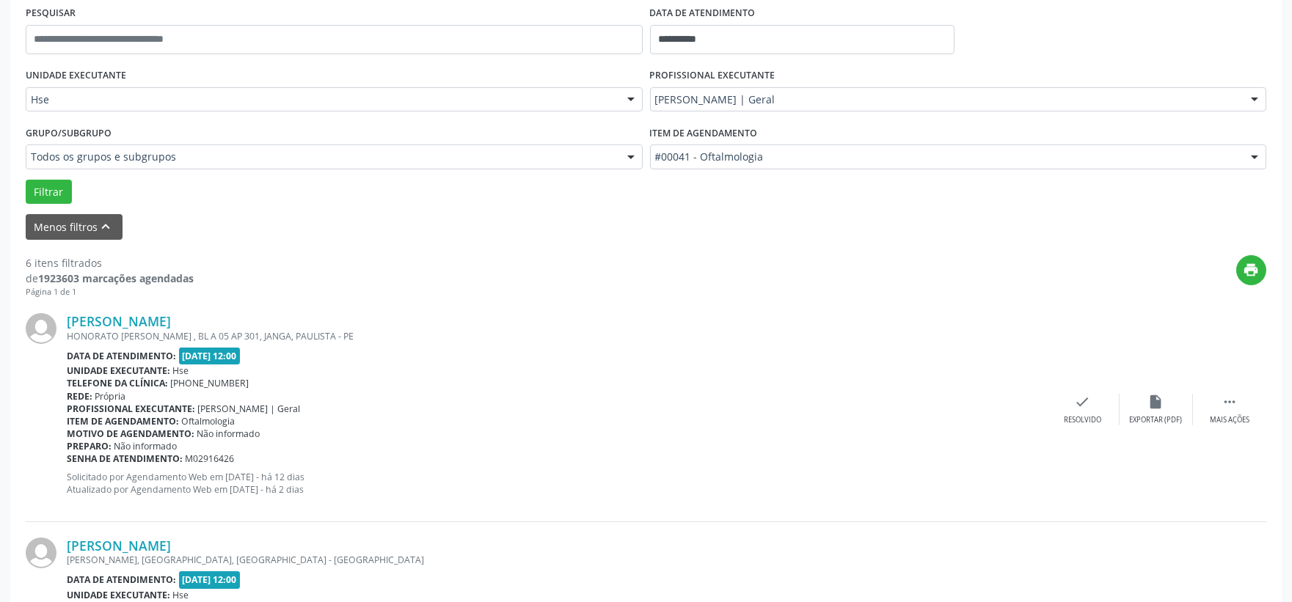
scroll to position [363, 0]
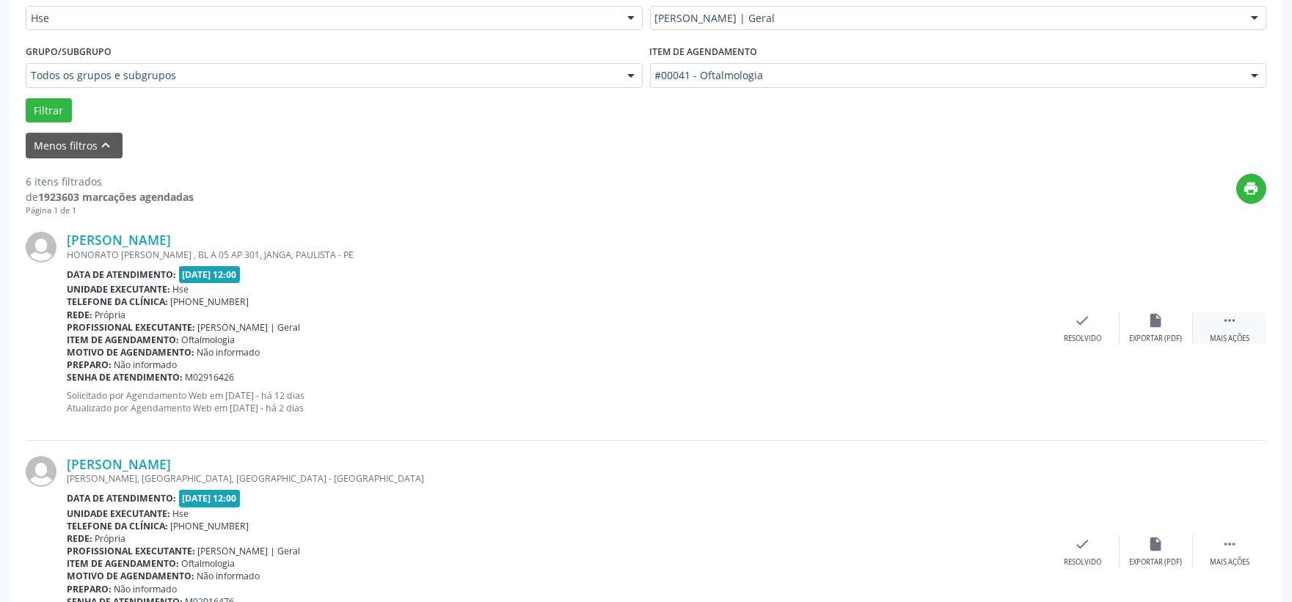
drag, startPoint x: 1263, startPoint y: 307, endPoint x: 1242, endPoint y: 318, distance: 24.3
click at [1252, 311] on div "[PERSON_NAME] [PERSON_NAME] , BL A 05 AP 301, JANGA, PAULISTA - PE Data de aten…" at bounding box center [646, 328] width 1241 height 224
click at [1241, 318] on div " Mais ações" at bounding box center [1229, 329] width 73 height 32
click at [1149, 329] on div "alarm_off Não compareceu" at bounding box center [1156, 329] width 73 height 32
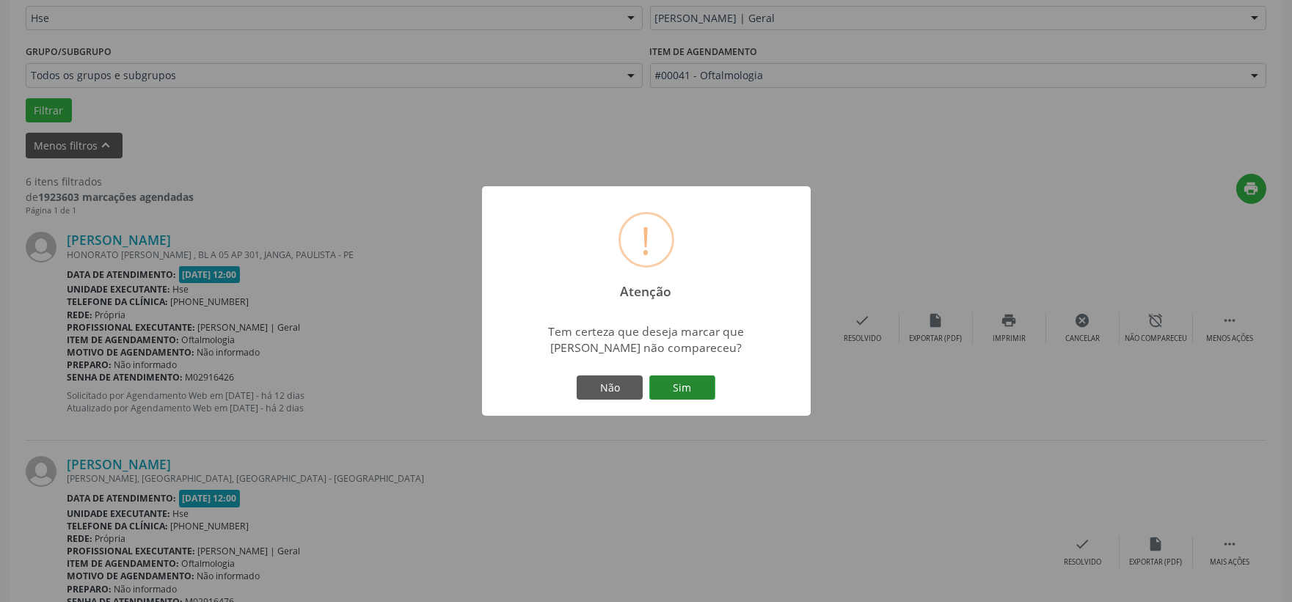
click at [694, 387] on button "Sim" at bounding box center [682, 388] width 66 height 25
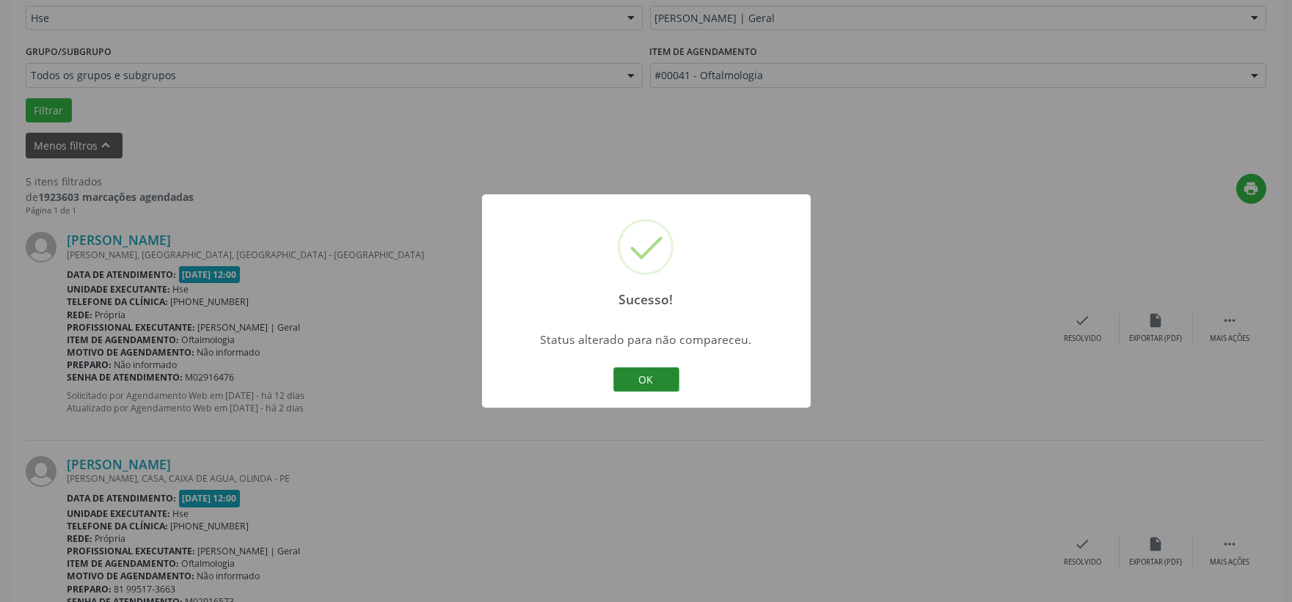
click at [627, 383] on button "OK" at bounding box center [646, 380] width 66 height 25
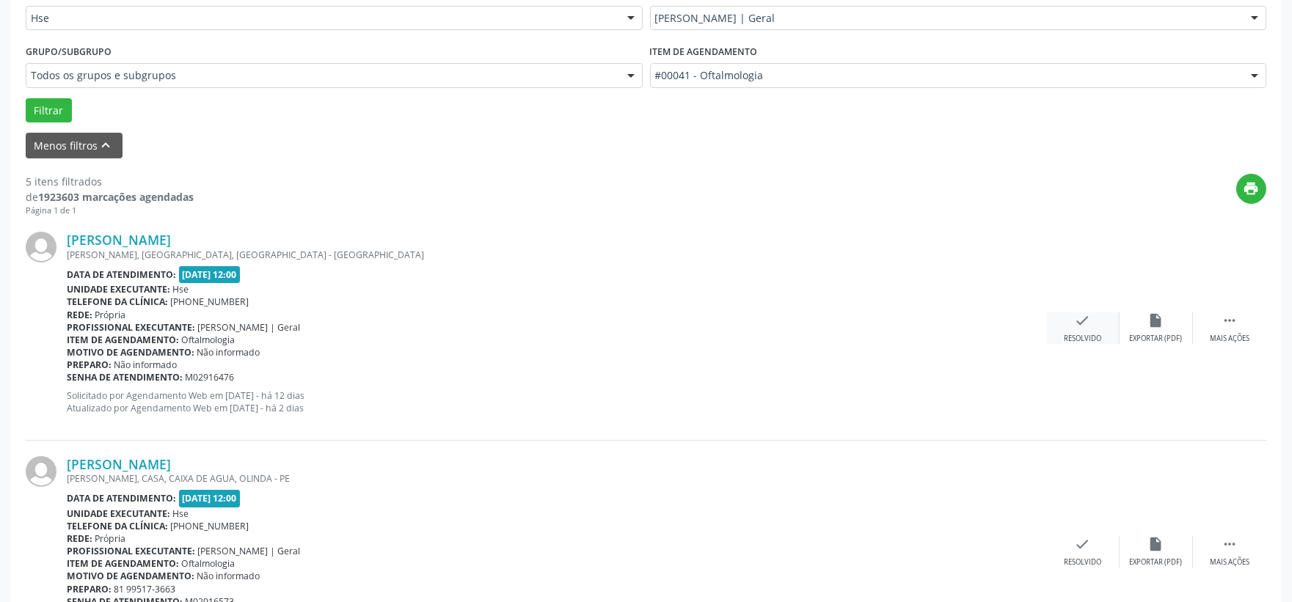
click at [1082, 332] on div "check Resolvido" at bounding box center [1082, 329] width 73 height 32
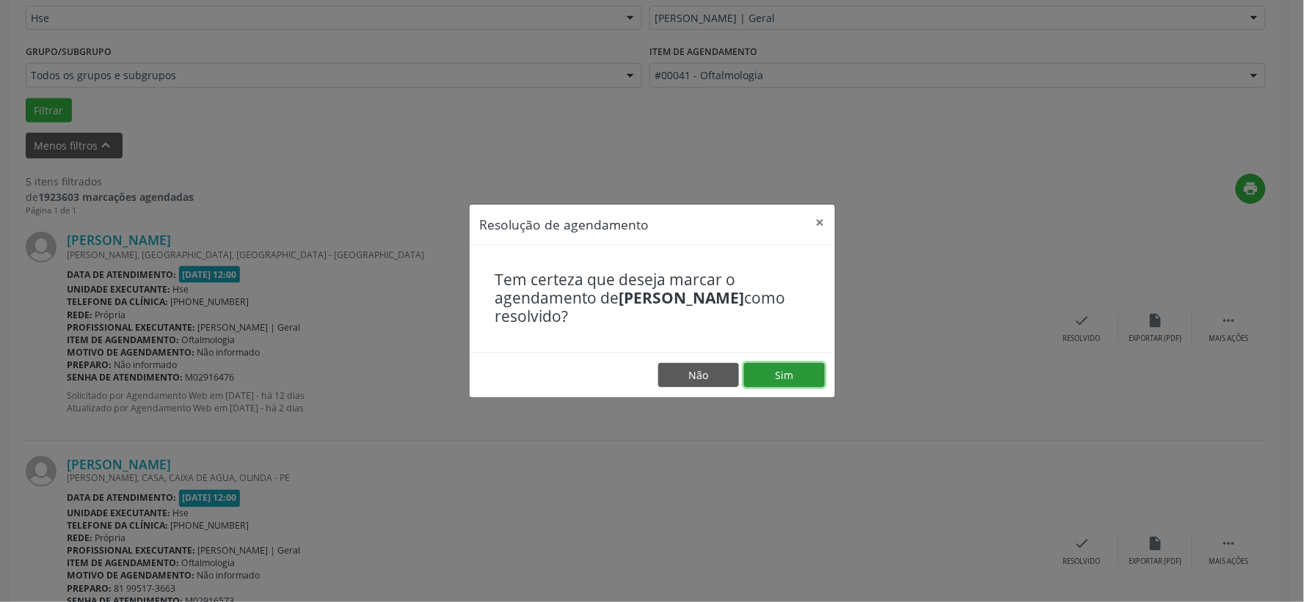
click at [807, 365] on button "Sim" at bounding box center [784, 375] width 81 height 25
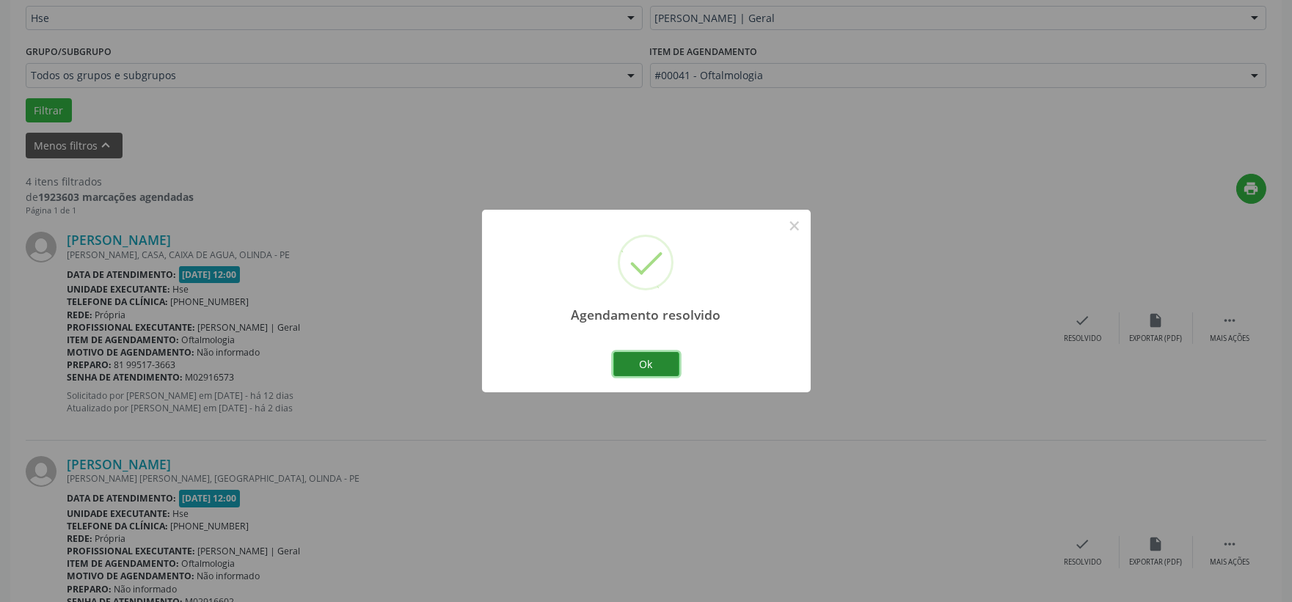
click at [655, 373] on button "Ok" at bounding box center [646, 364] width 66 height 25
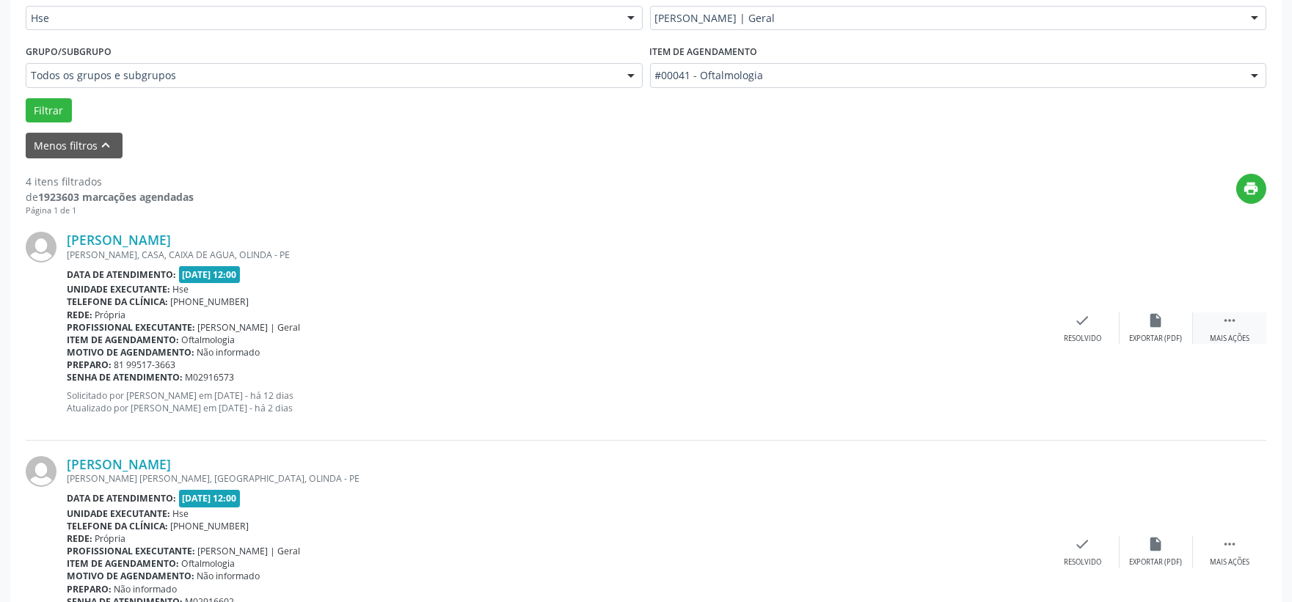
click at [1228, 334] on div "Mais ações" at bounding box center [1230, 339] width 40 height 10
click at [1147, 327] on div "alarm_off Não compareceu" at bounding box center [1156, 329] width 73 height 32
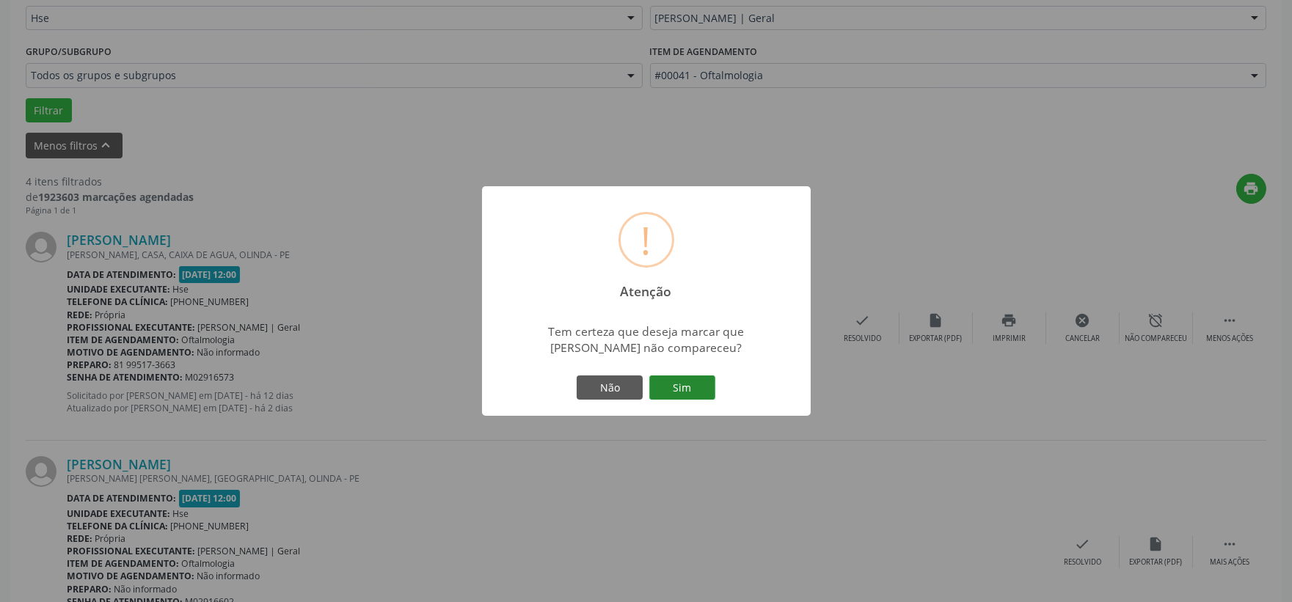
click at [701, 380] on button "Sim" at bounding box center [682, 388] width 66 height 25
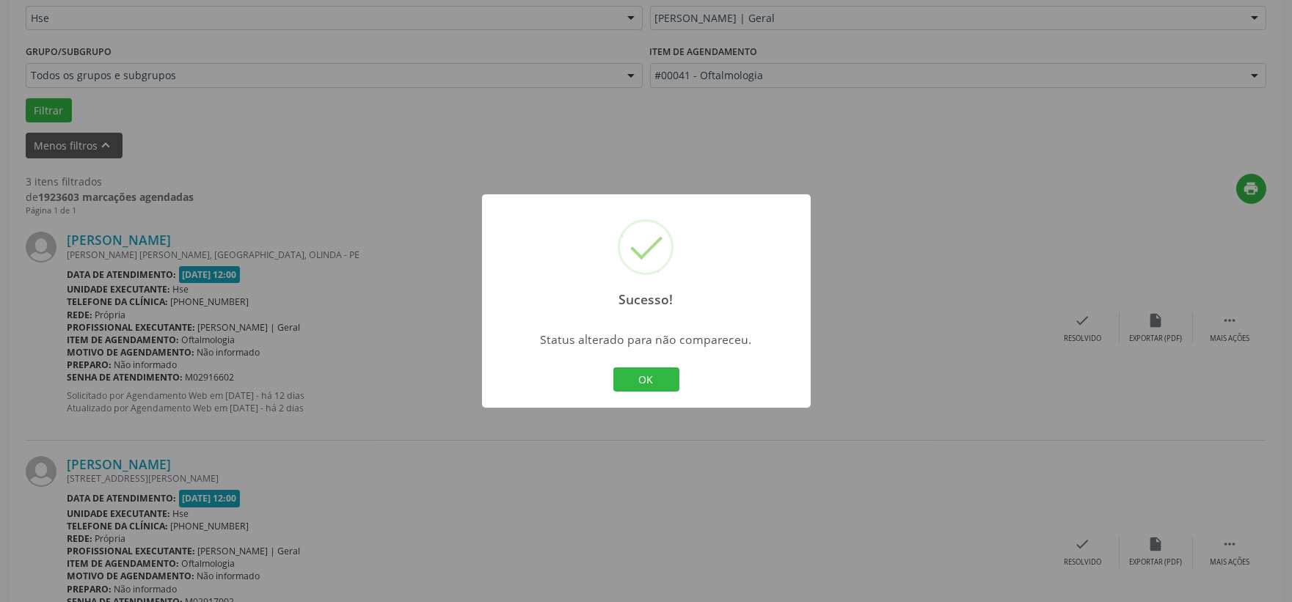
click at [647, 394] on div "OK Cancel" at bounding box center [646, 380] width 73 height 31
click at [647, 382] on button "OK" at bounding box center [646, 380] width 66 height 25
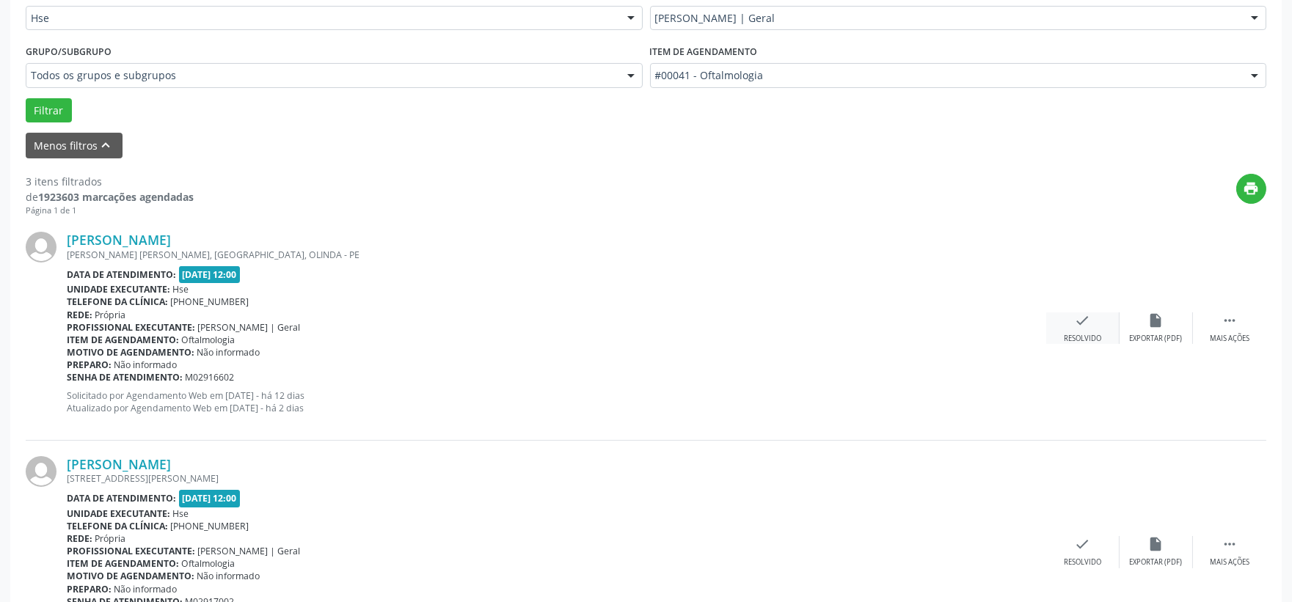
click at [1051, 330] on div "check Resolvido" at bounding box center [1082, 329] width 73 height 32
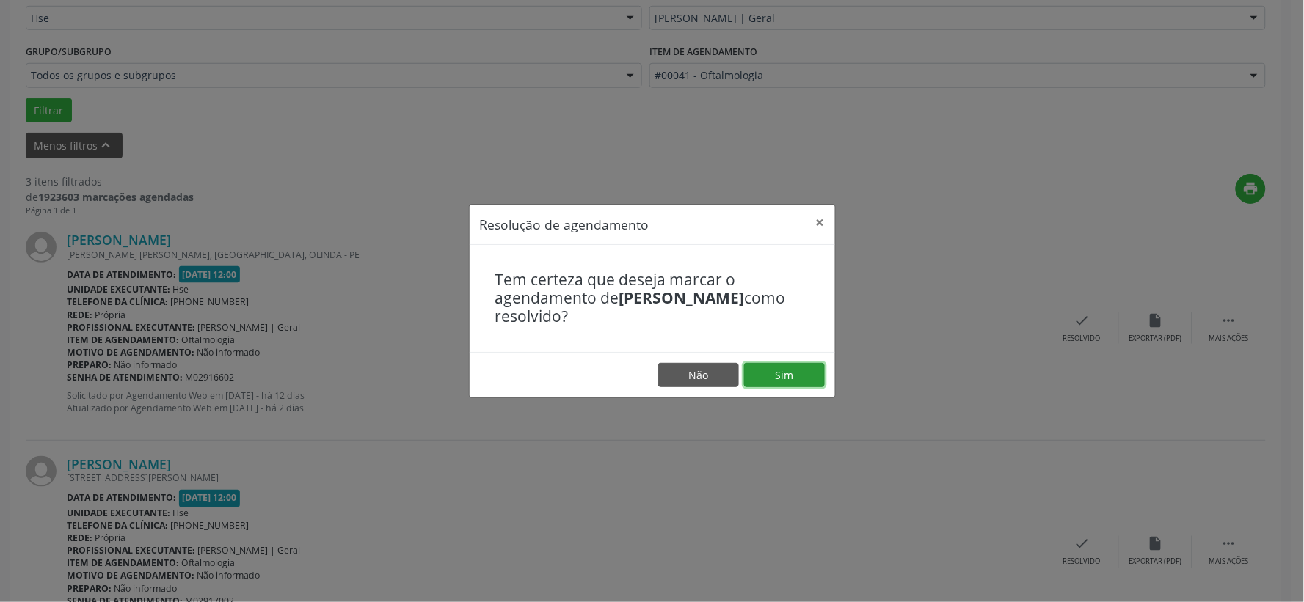
click at [815, 371] on button "Sim" at bounding box center [784, 375] width 81 height 25
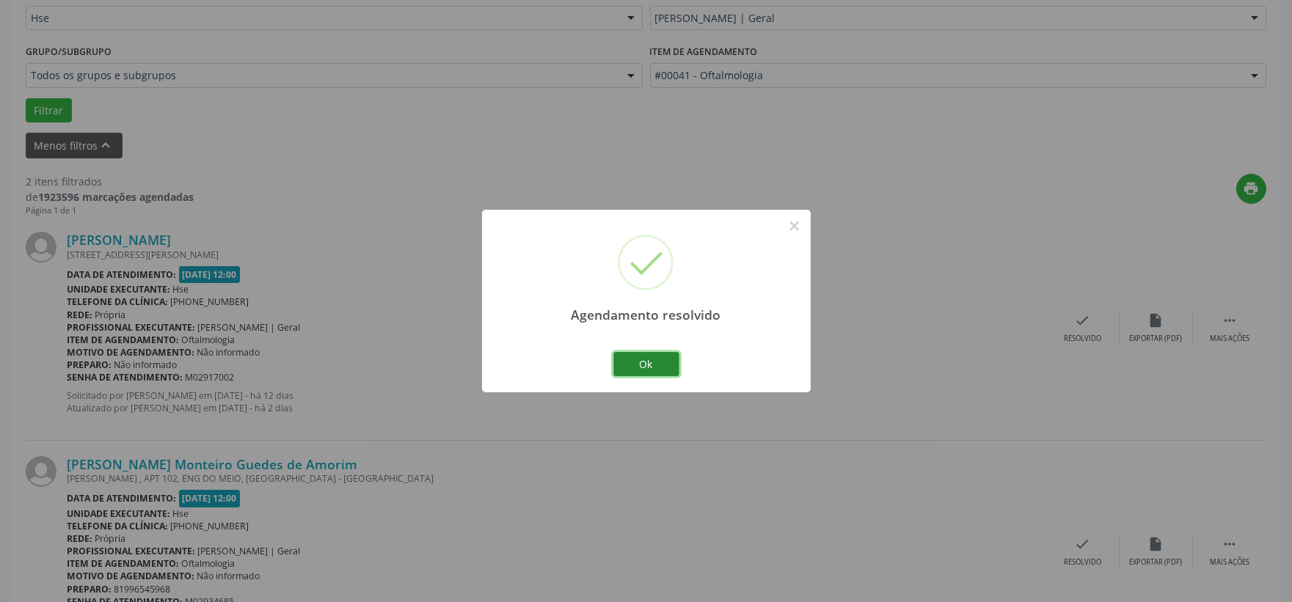
click at [674, 376] on button "Ok" at bounding box center [646, 364] width 66 height 25
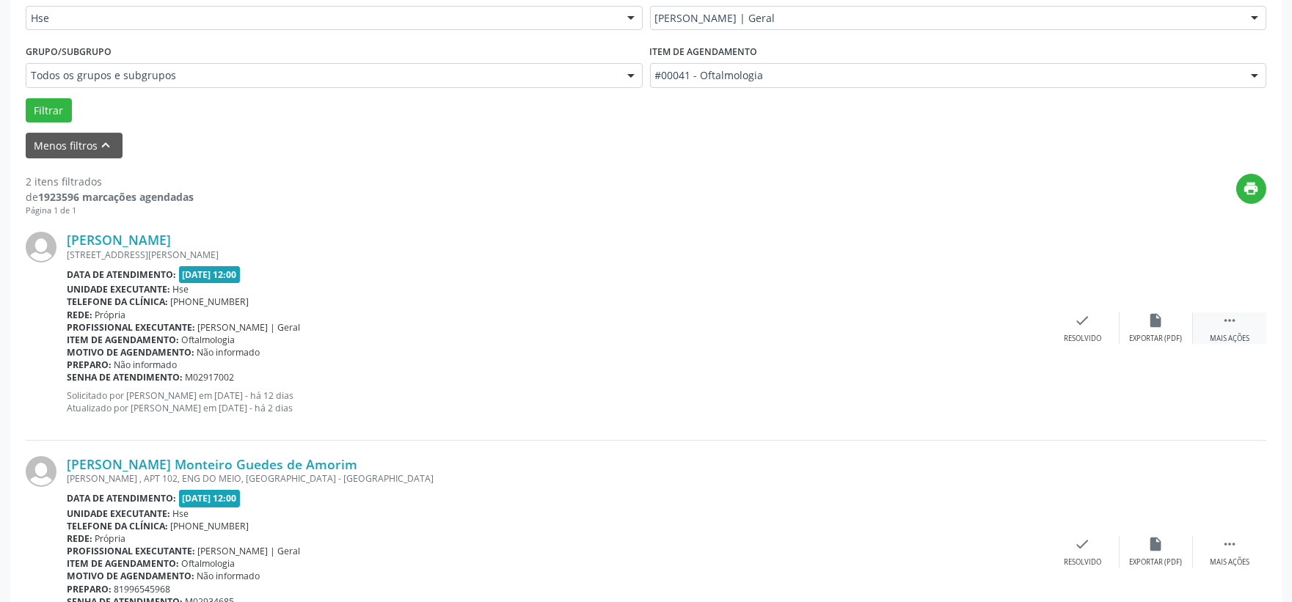
click at [1210, 340] on div "Mais ações" at bounding box center [1230, 339] width 40 height 10
click at [1147, 340] on div "Não compareceu" at bounding box center [1156, 339] width 62 height 10
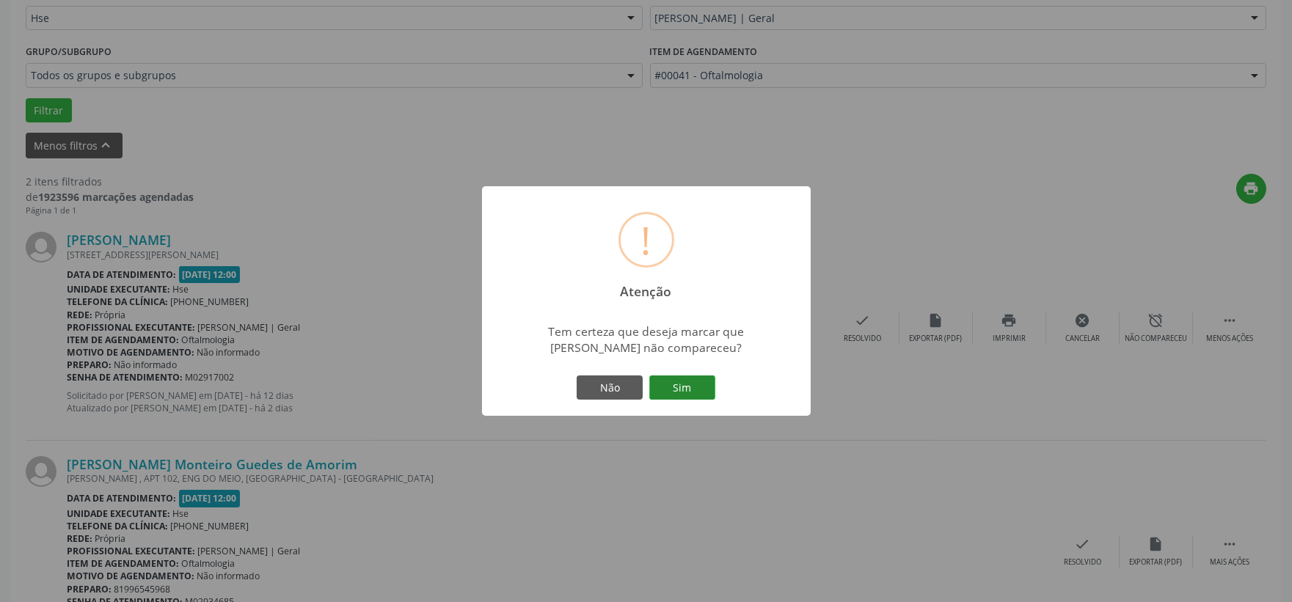
click at [691, 391] on button "Sim" at bounding box center [682, 388] width 66 height 25
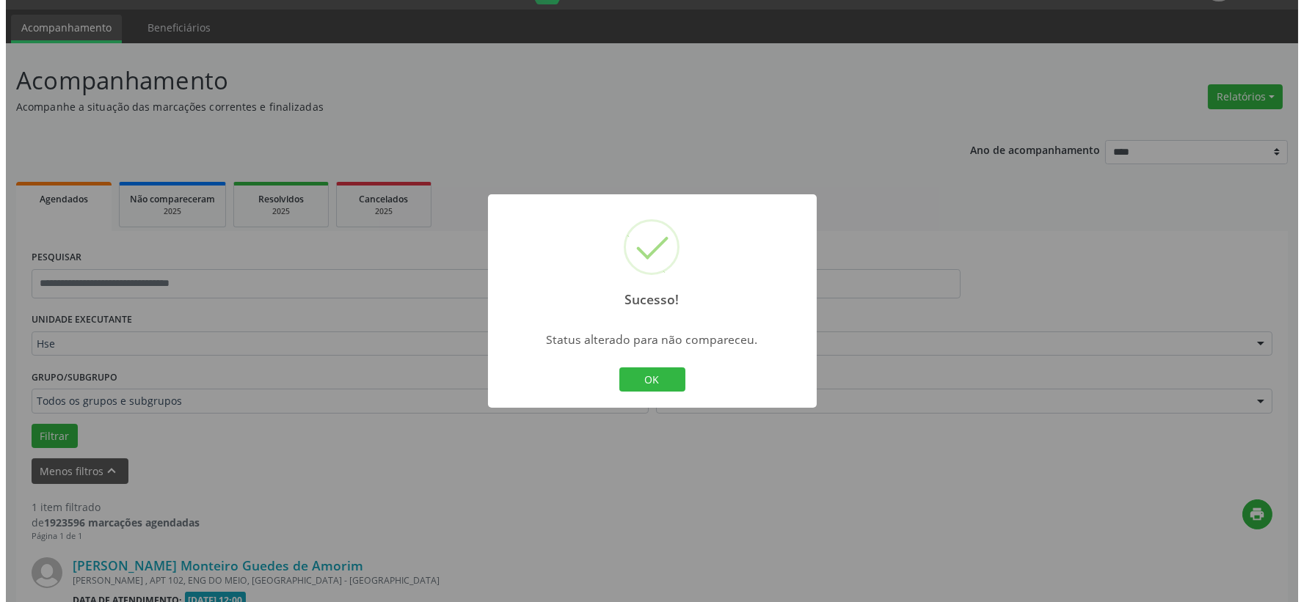
scroll to position [225, 0]
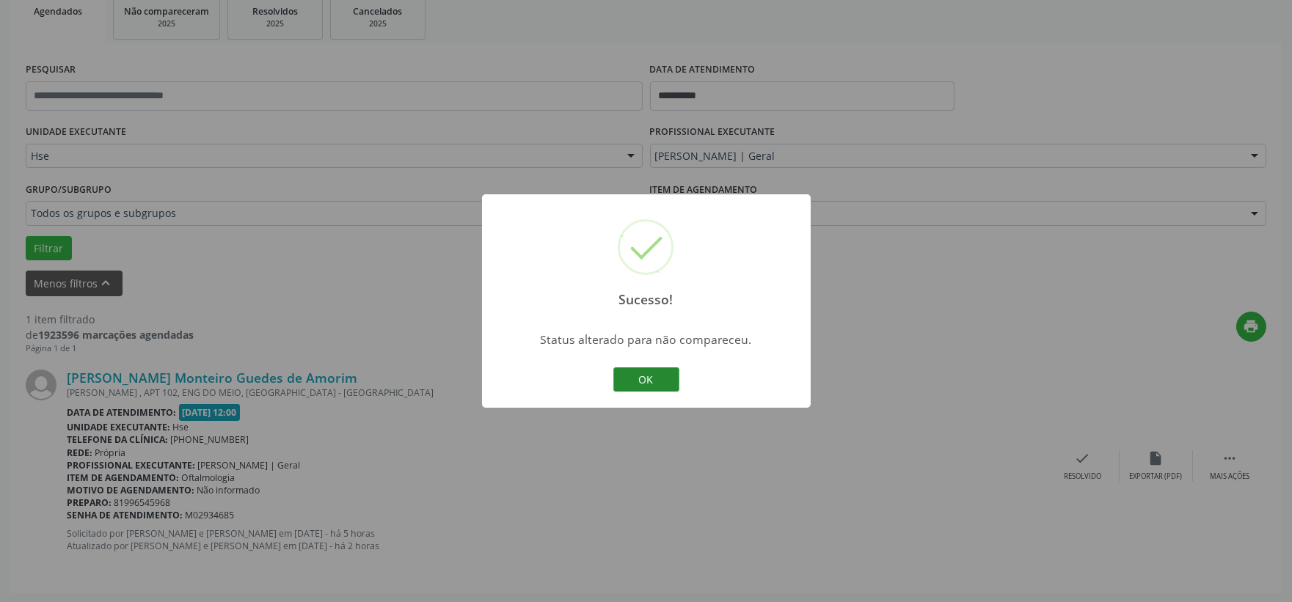
click at [649, 379] on button "OK" at bounding box center [646, 380] width 66 height 25
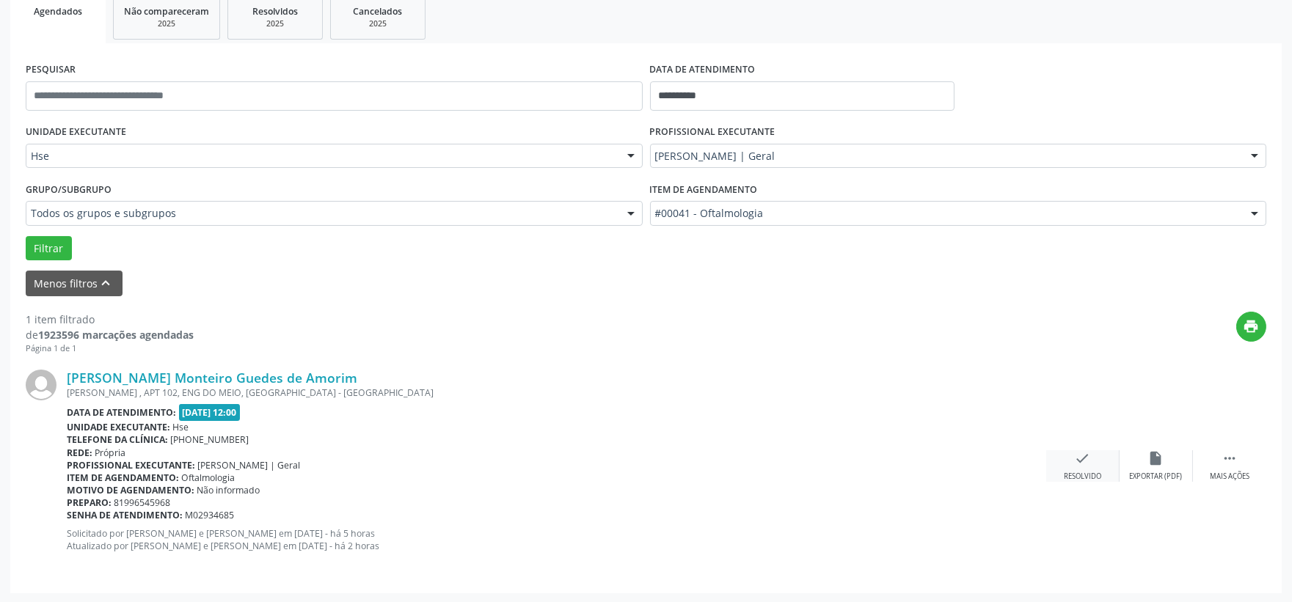
click at [1089, 479] on div "Resolvido" at bounding box center [1082, 477] width 37 height 10
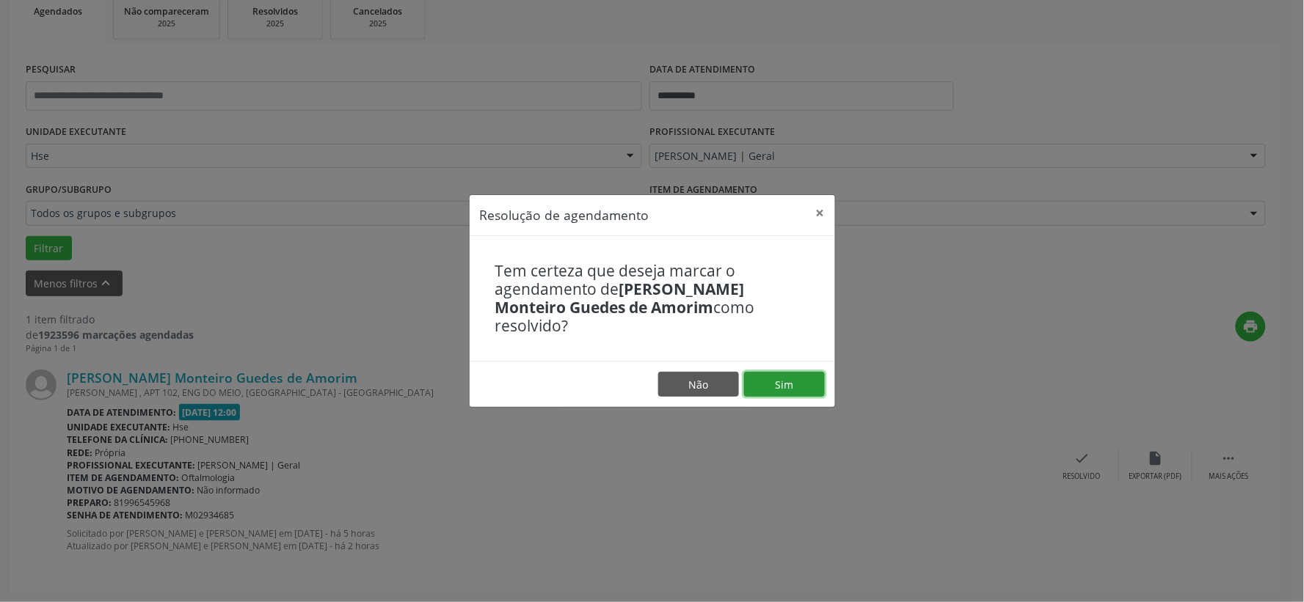
click at [779, 372] on button "Sim" at bounding box center [784, 384] width 81 height 25
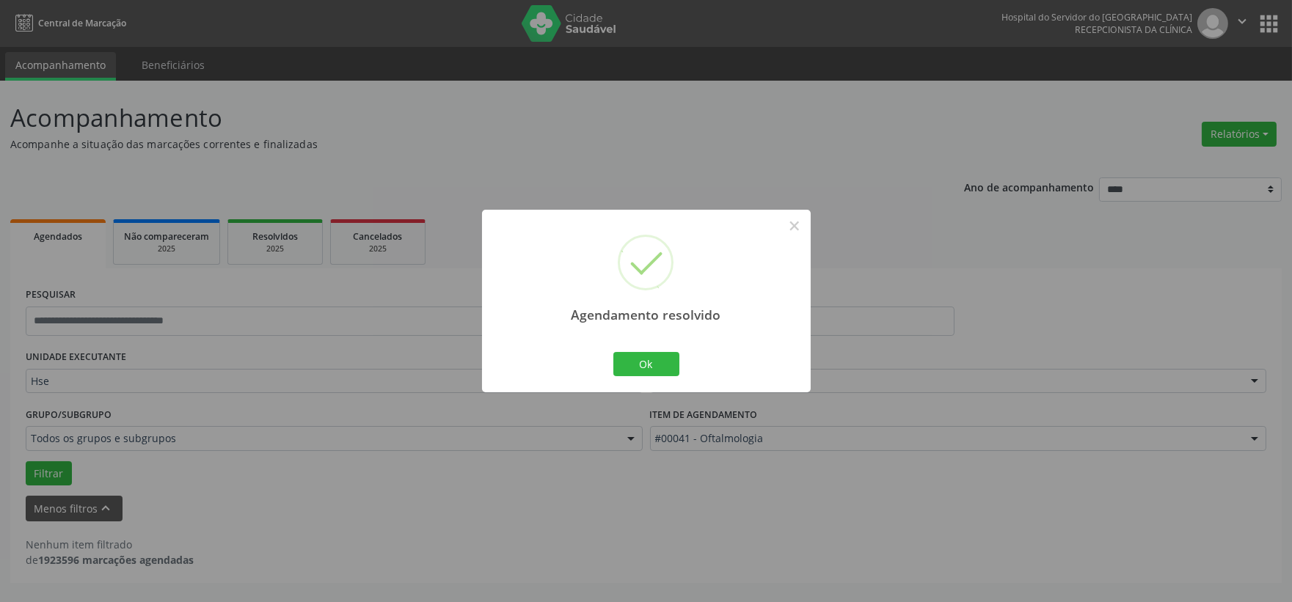
scroll to position [0, 0]
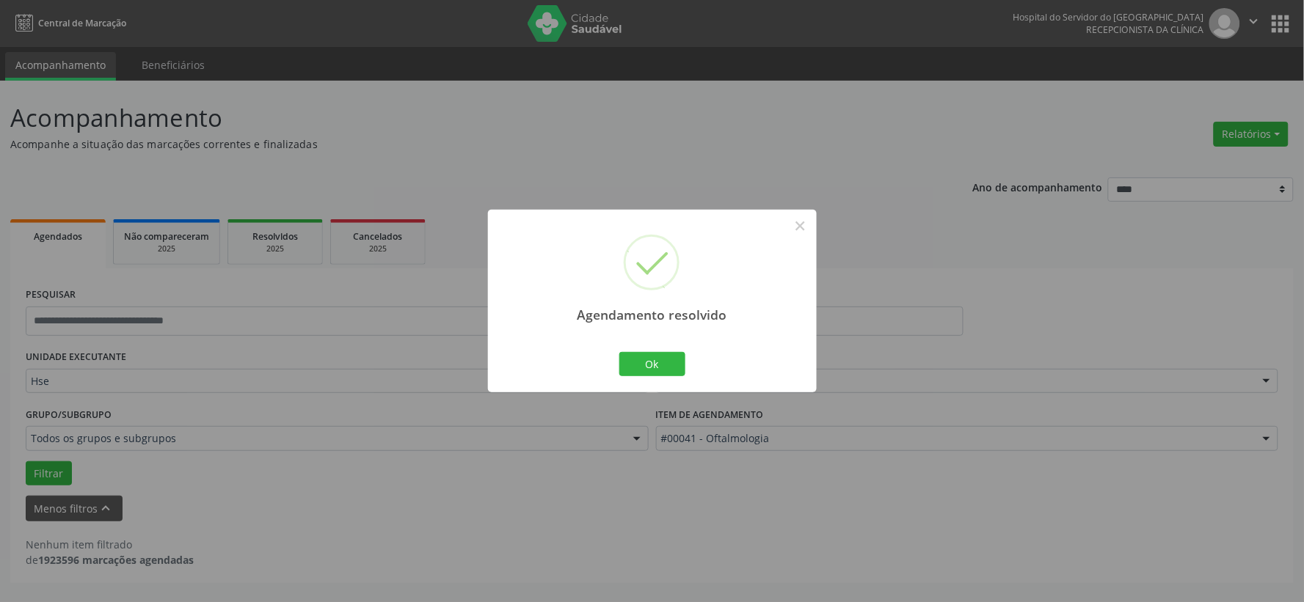
click at [641, 335] on div "Agendamento resolvido ×" at bounding box center [652, 273] width 329 height 126
click at [637, 376] on button "Ok" at bounding box center [652, 364] width 66 height 25
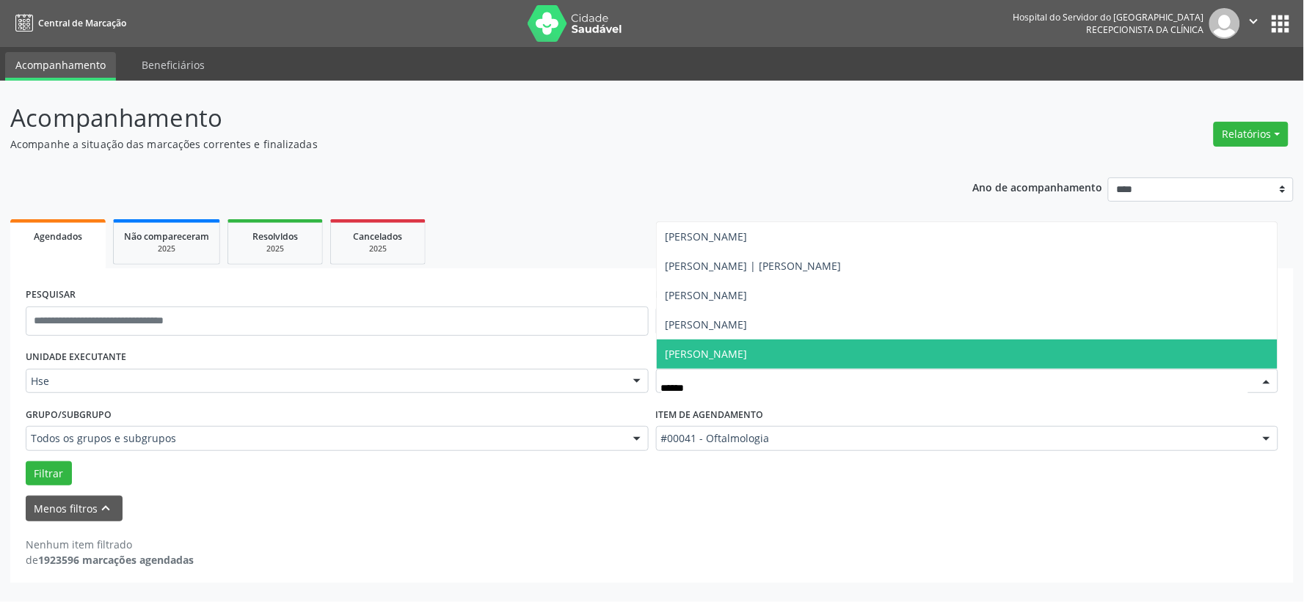
type input "*******"
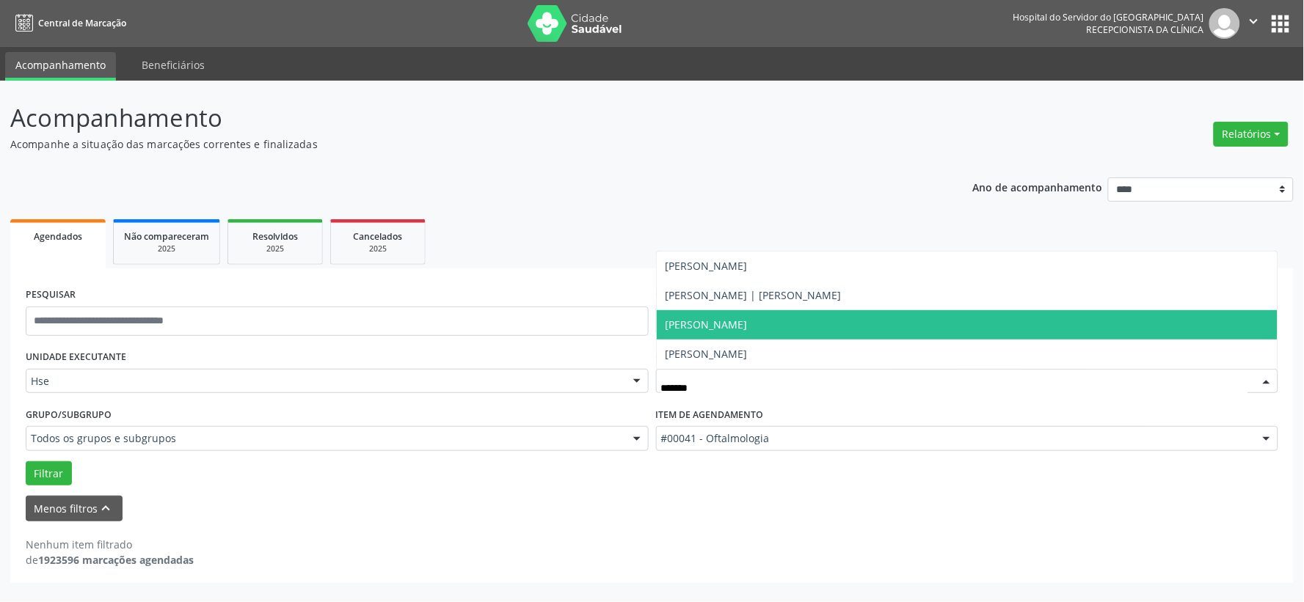
click at [748, 325] on span "[PERSON_NAME]" at bounding box center [707, 325] width 82 height 14
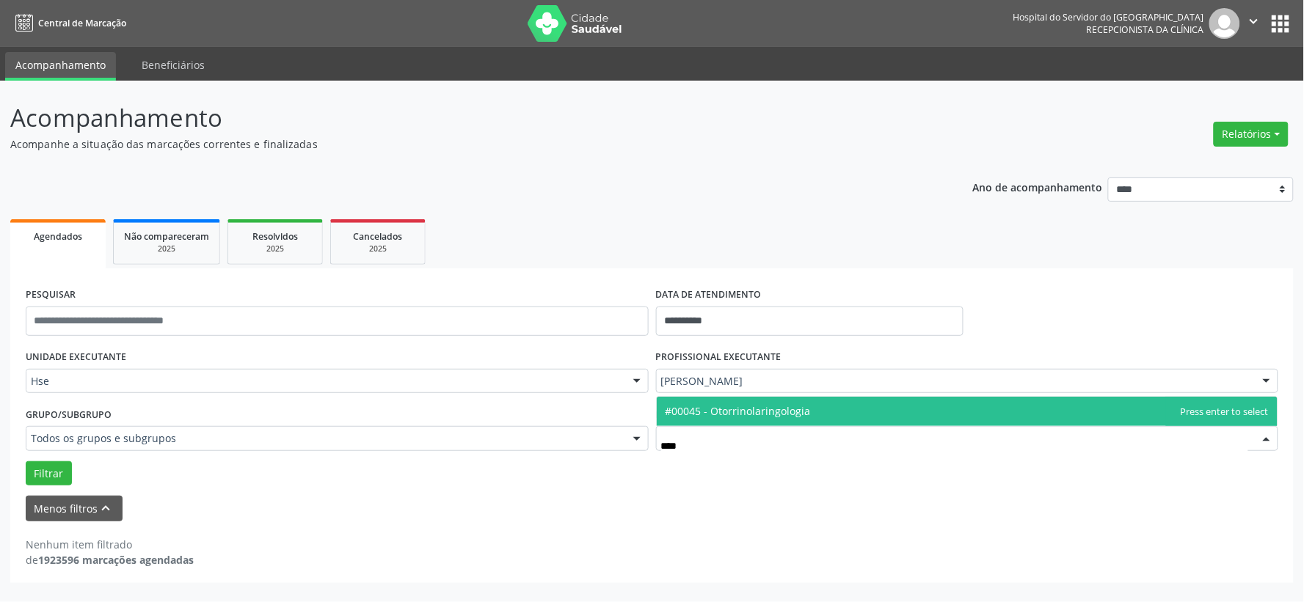
type input "*****"
click at [739, 418] on span "#00045 - Otorrinolaringologia" at bounding box center [967, 411] width 621 height 29
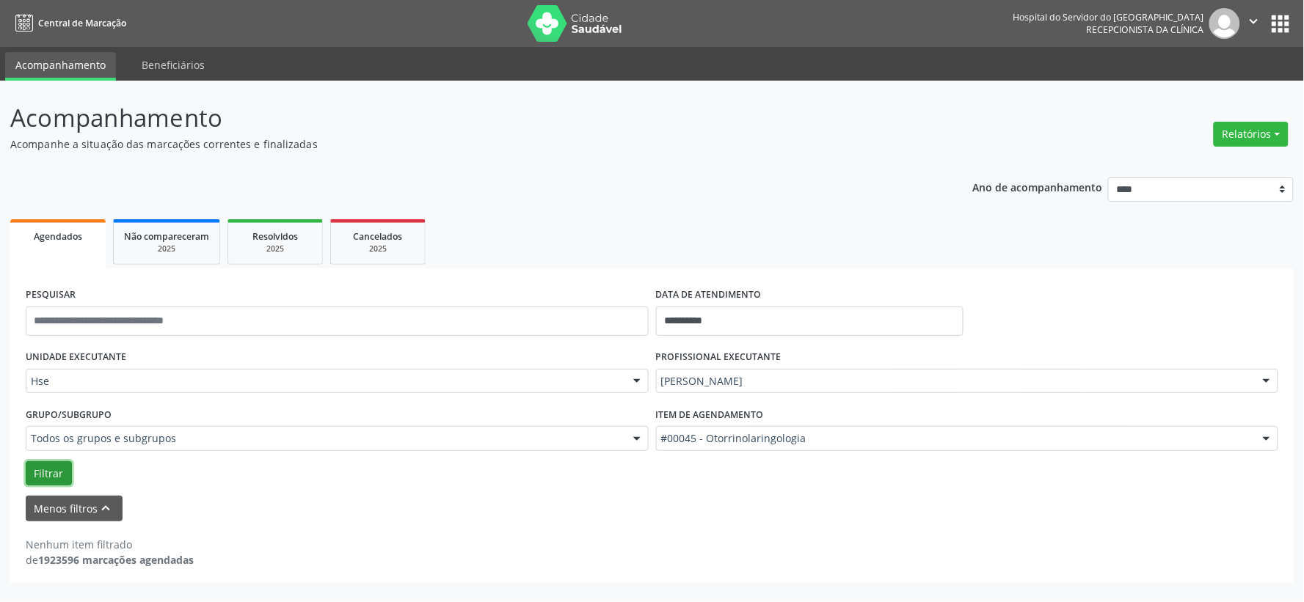
click at [42, 477] on button "Filtrar" at bounding box center [49, 474] width 46 height 25
click at [34, 471] on button "Filtrar" at bounding box center [49, 474] width 46 height 25
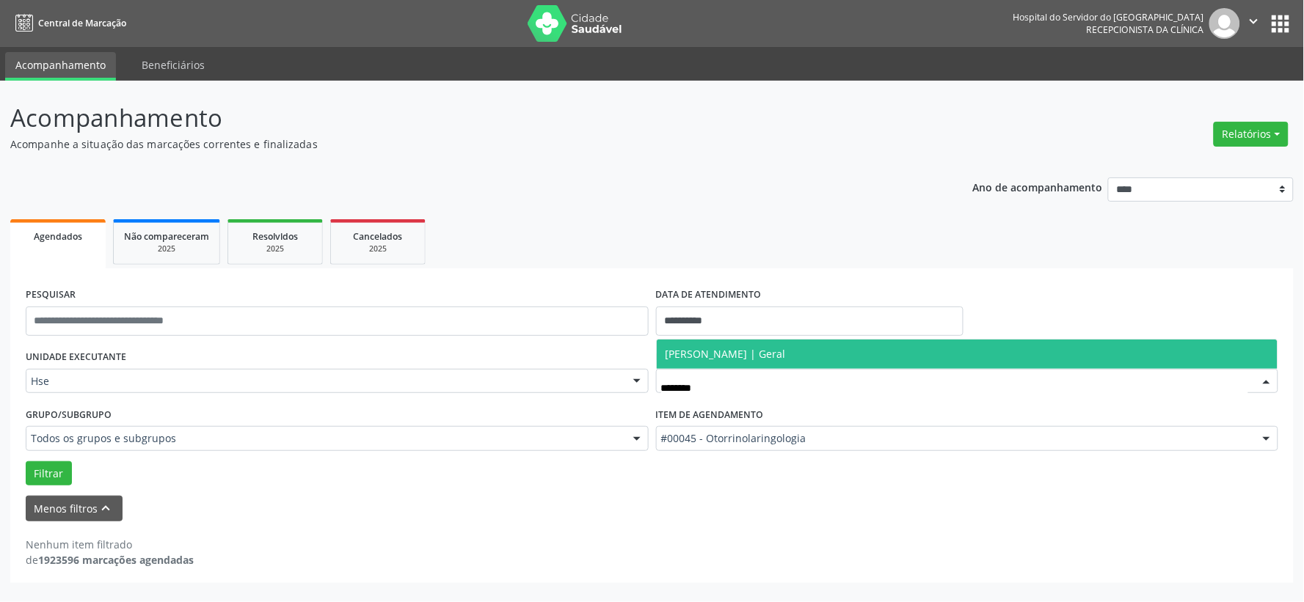
type input "*********"
click at [749, 352] on span "[PERSON_NAME] | Geral" at bounding box center [726, 354] width 120 height 14
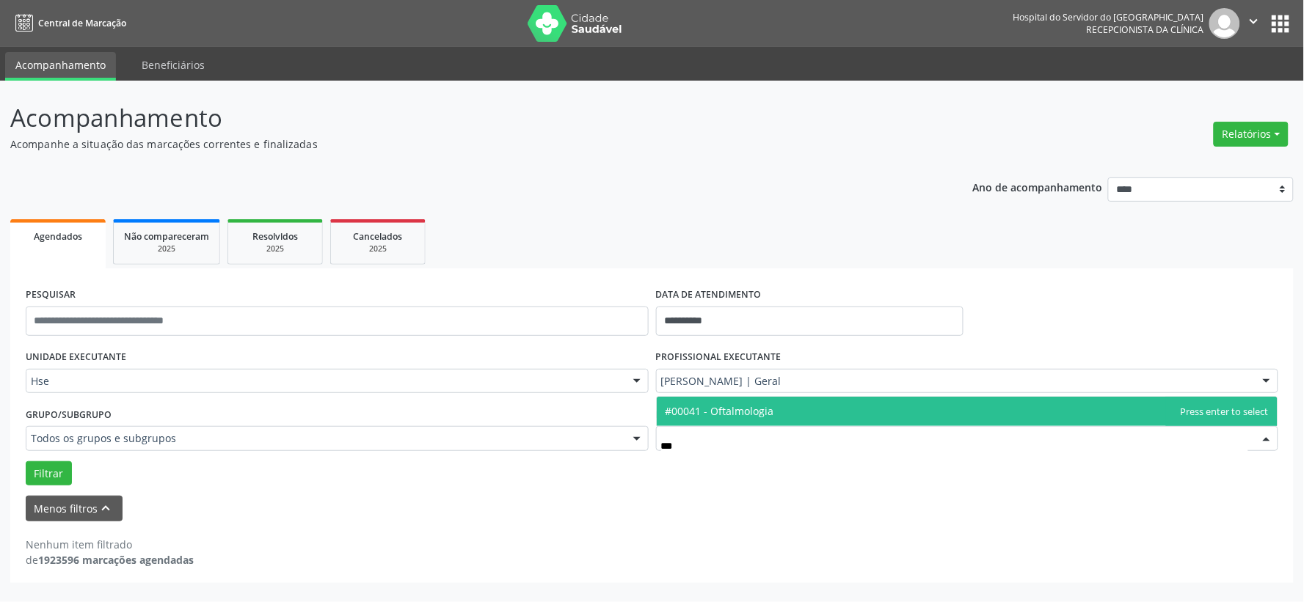
type input "****"
click at [719, 409] on span "#00041 - Oftalmologia" at bounding box center [720, 411] width 109 height 14
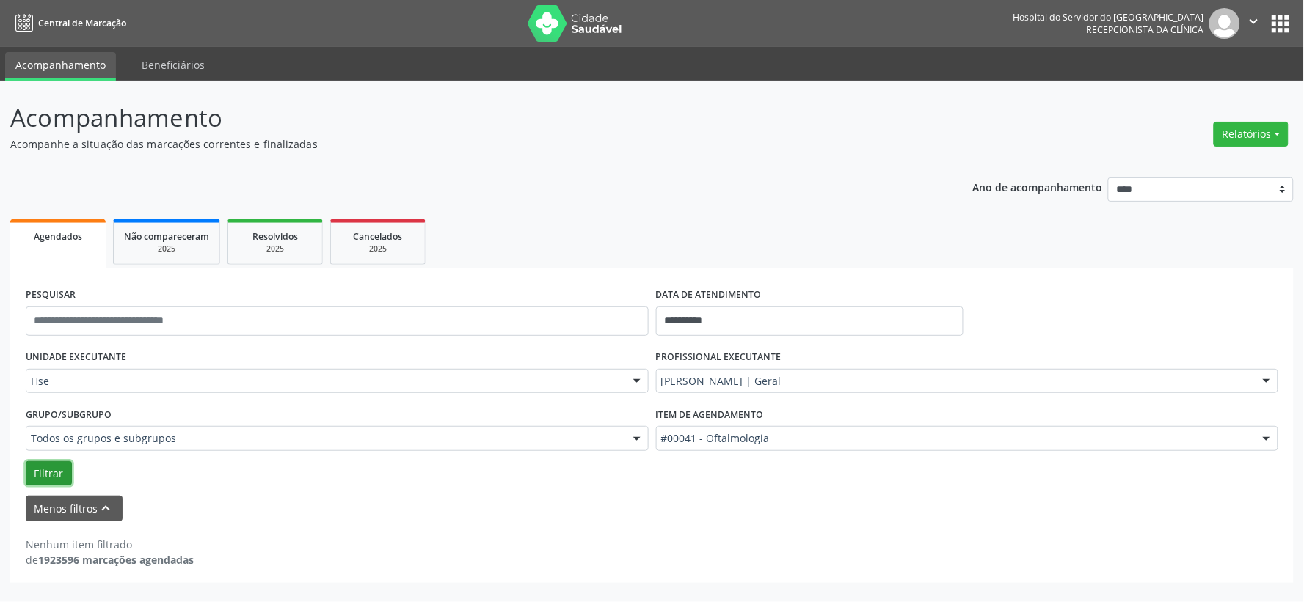
click at [56, 467] on button "Filtrar" at bounding box center [49, 474] width 46 height 25
click at [60, 500] on button "Menos filtros keyboard_arrow_up" at bounding box center [74, 509] width 97 height 26
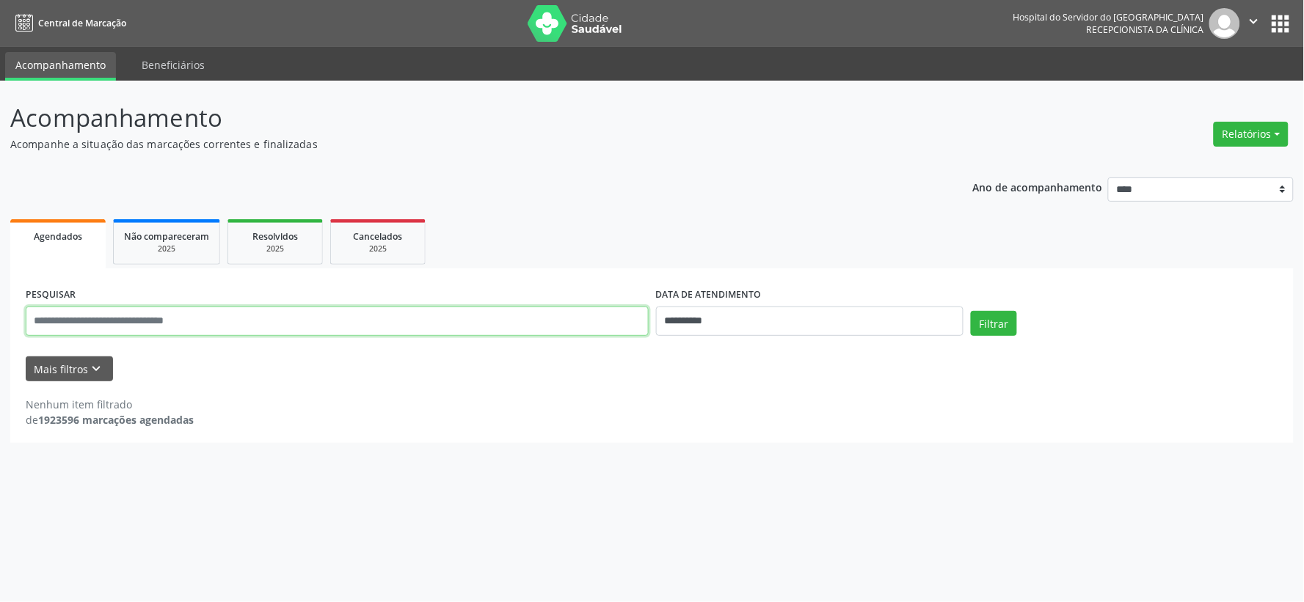
click at [163, 316] on input "text" at bounding box center [337, 321] width 623 height 29
type input "**********"
click at [971, 311] on button "Filtrar" at bounding box center [994, 323] width 46 height 25
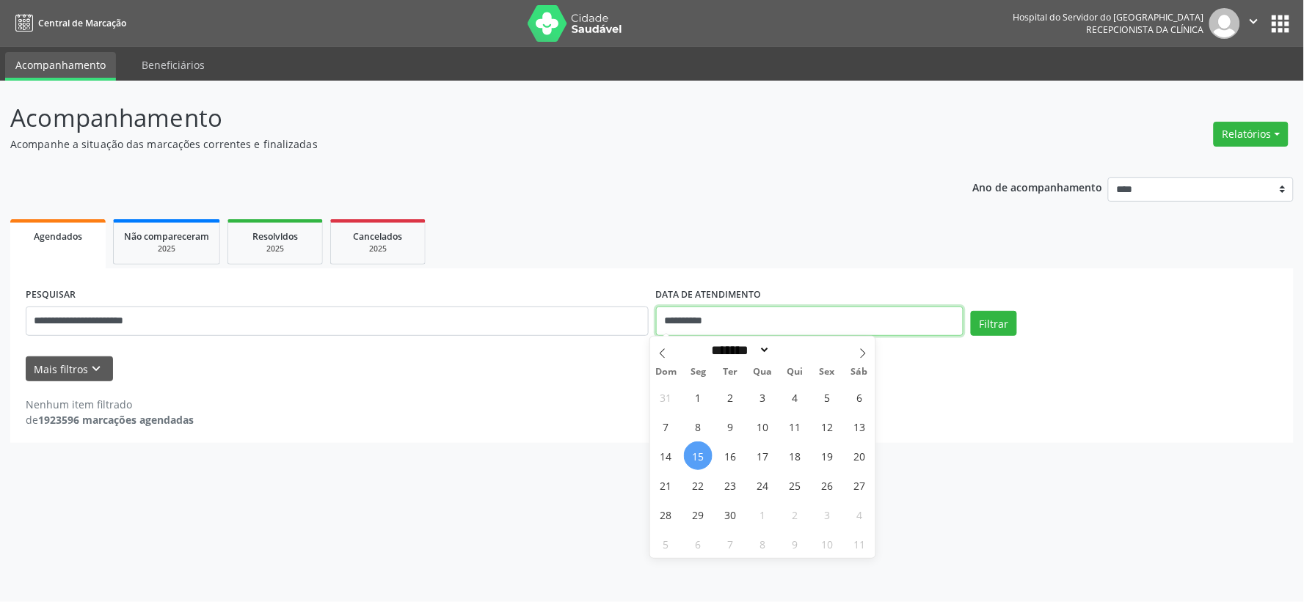
click at [710, 328] on input "**********" at bounding box center [809, 321] width 307 height 29
click at [697, 453] on span "15" at bounding box center [698, 456] width 29 height 29
type input "**********"
click at [730, 310] on input "**********" at bounding box center [809, 321] width 307 height 29
click at [712, 285] on label "DATA DE ATENDIMENTO" at bounding box center [709, 295] width 106 height 23
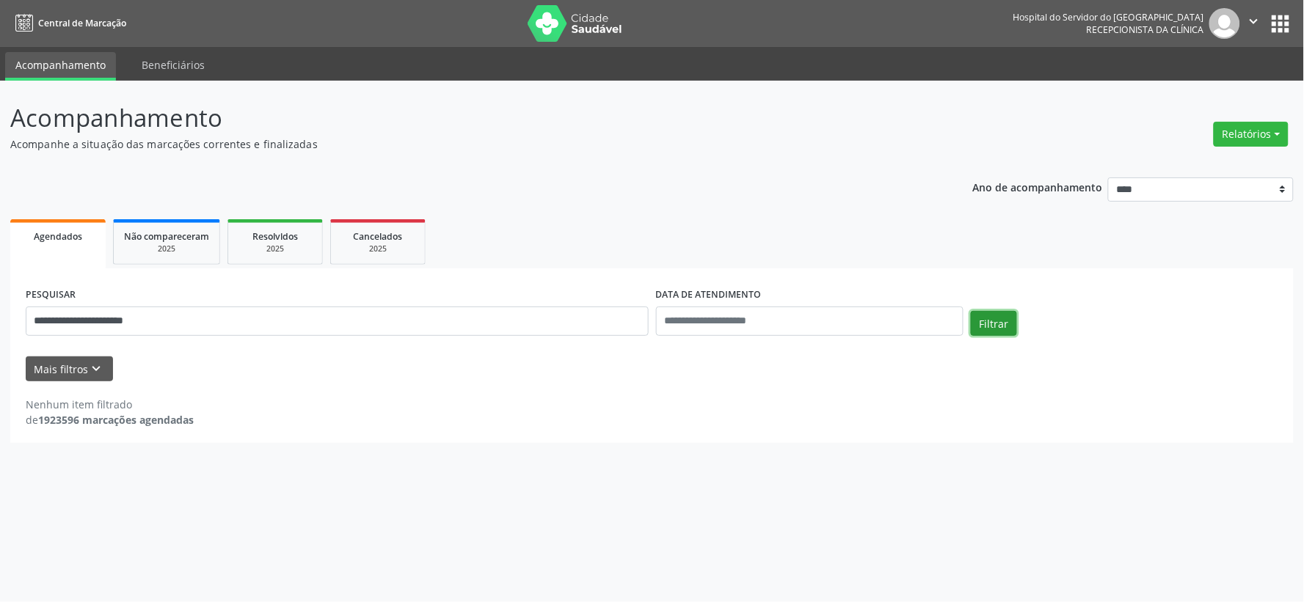
click at [1008, 318] on button "Filtrar" at bounding box center [994, 323] width 46 height 25
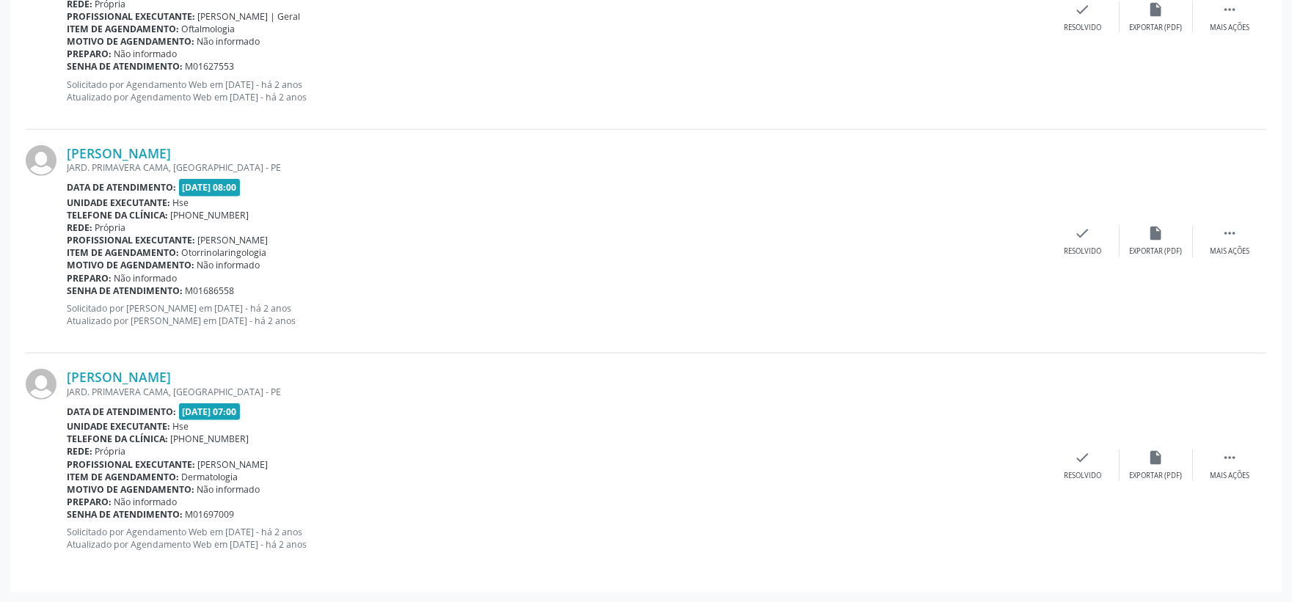
scroll to position [2165, 0]
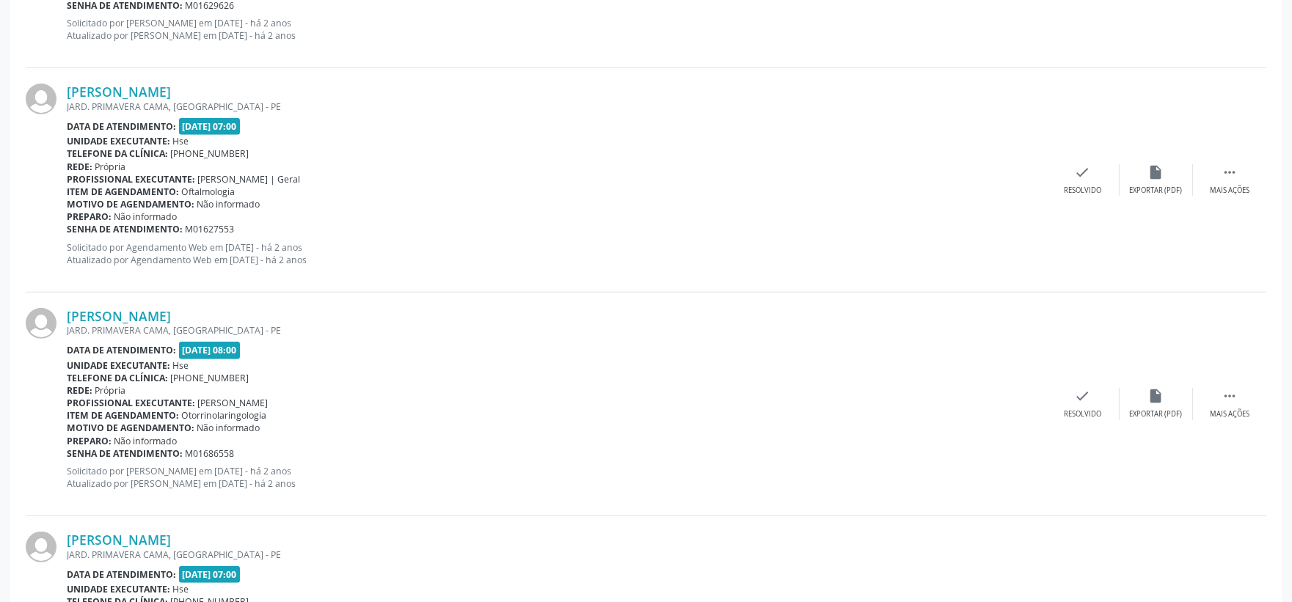
drag, startPoint x: 1027, startPoint y: 462, endPoint x: 1024, endPoint y: 484, distance: 22.3
click at [1024, 484] on div "[PERSON_NAME] JARD. PRIMAVERA CAMA, [GEOGRAPHIC_DATA] - PE Data de atendimento:…" at bounding box center [557, 404] width 980 height 192
